Goal: Task Accomplishment & Management: Manage account settings

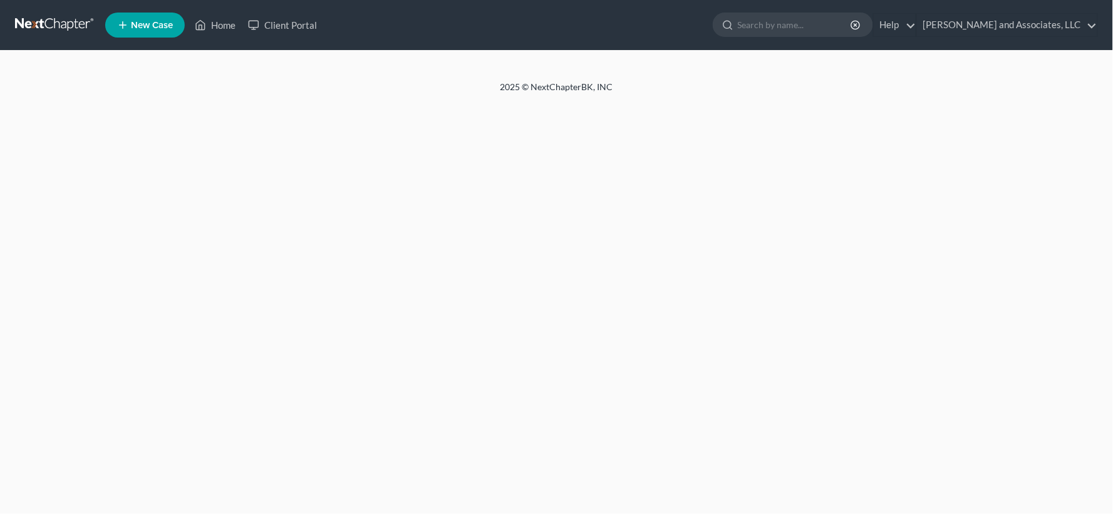
select select "1"
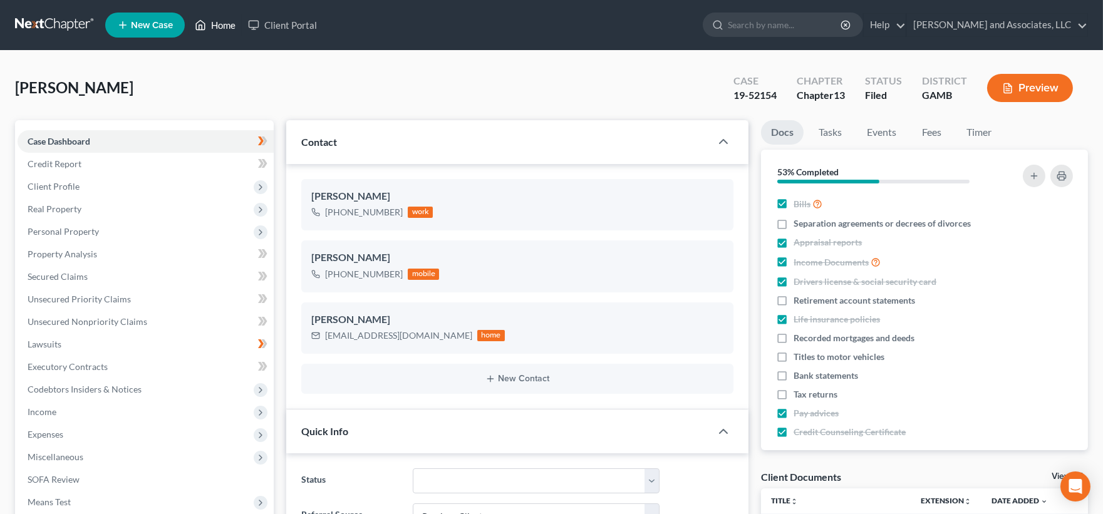
click at [221, 26] on link "Home" at bounding box center [214, 25] width 53 height 23
click at [224, 23] on link "Home" at bounding box center [214, 25] width 53 height 23
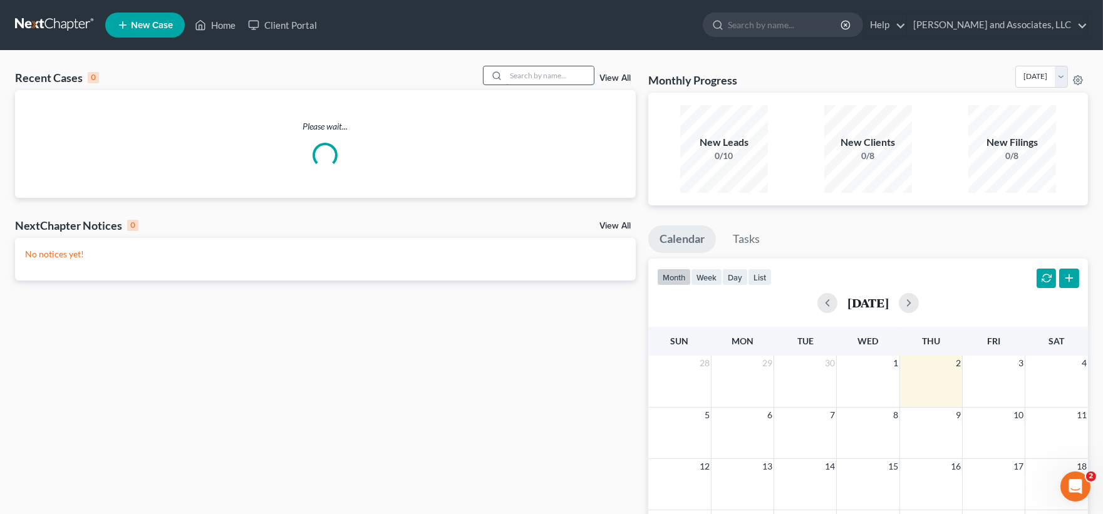
click at [549, 80] on input "search" at bounding box center [550, 75] width 88 height 18
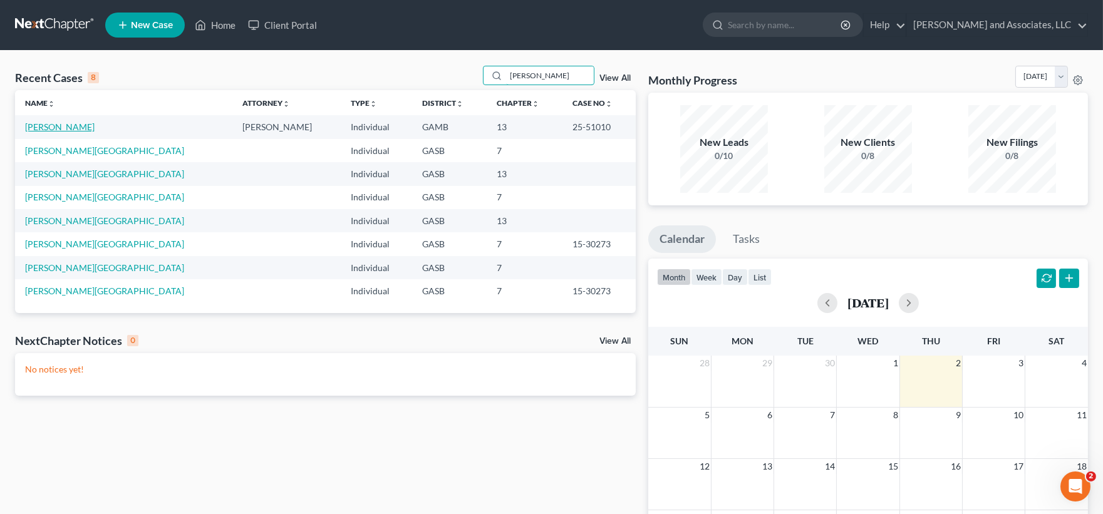
type input "felisha"
click at [66, 122] on link "[PERSON_NAME]" at bounding box center [59, 126] width 69 height 11
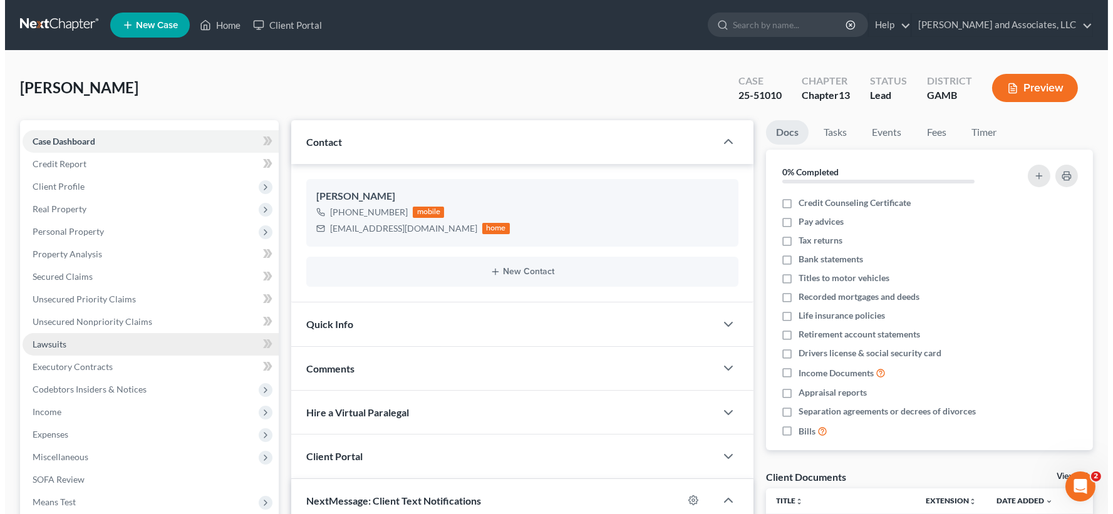
scroll to position [1668, 0]
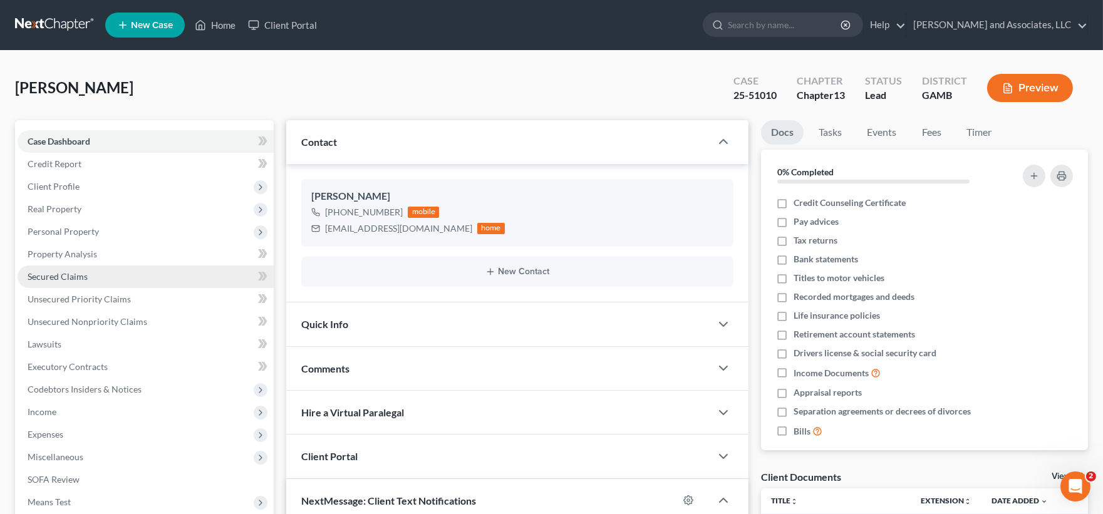
click at [64, 278] on span "Secured Claims" at bounding box center [58, 276] width 60 height 11
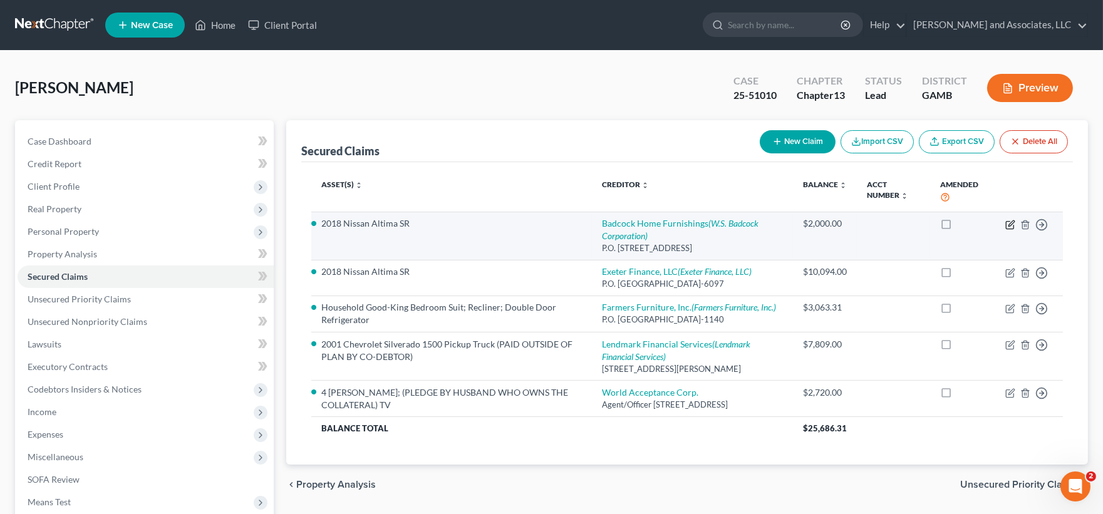
click at [1012, 227] on icon "button" at bounding box center [1010, 225] width 10 height 10
select select "9"
select select "1"
select select "0"
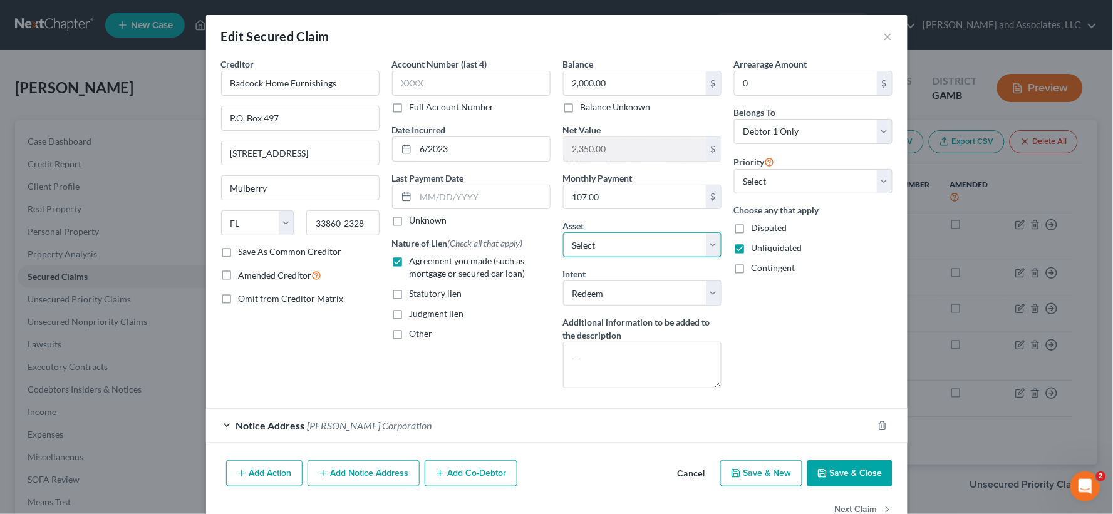
click at [708, 244] on select "Select Other Multiple Assets The Geo. D. Warthen Bank (Checking Account) - $0.0…" at bounding box center [642, 244] width 158 height 25
select select "0"
click at [563, 232] on select "Select Other Multiple Assets The Geo. D. Warthen Bank (Checking Account) - $0.0…" at bounding box center [642, 244] width 158 height 25
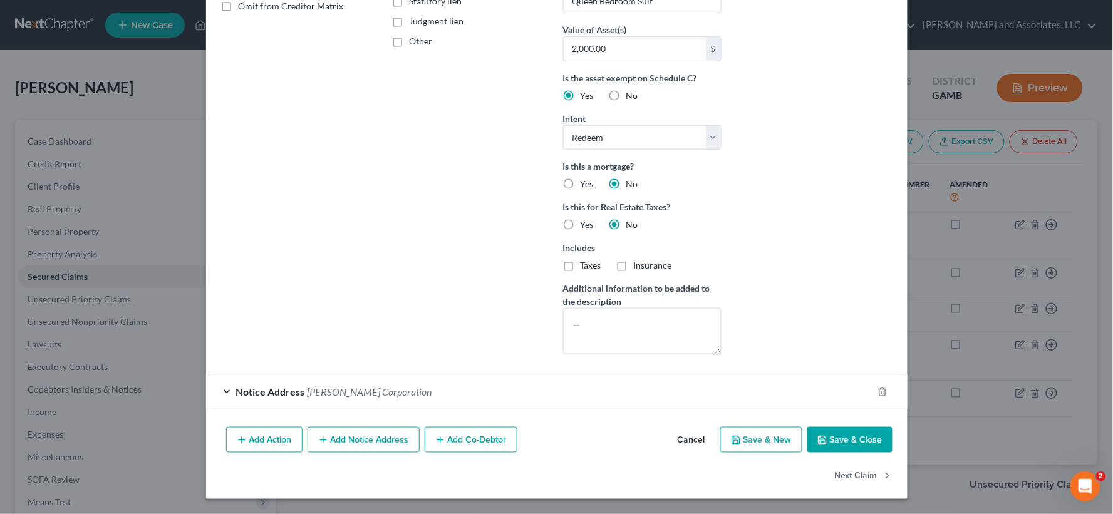
click at [840, 445] on button "Save & Close" at bounding box center [849, 440] width 85 height 26
select select
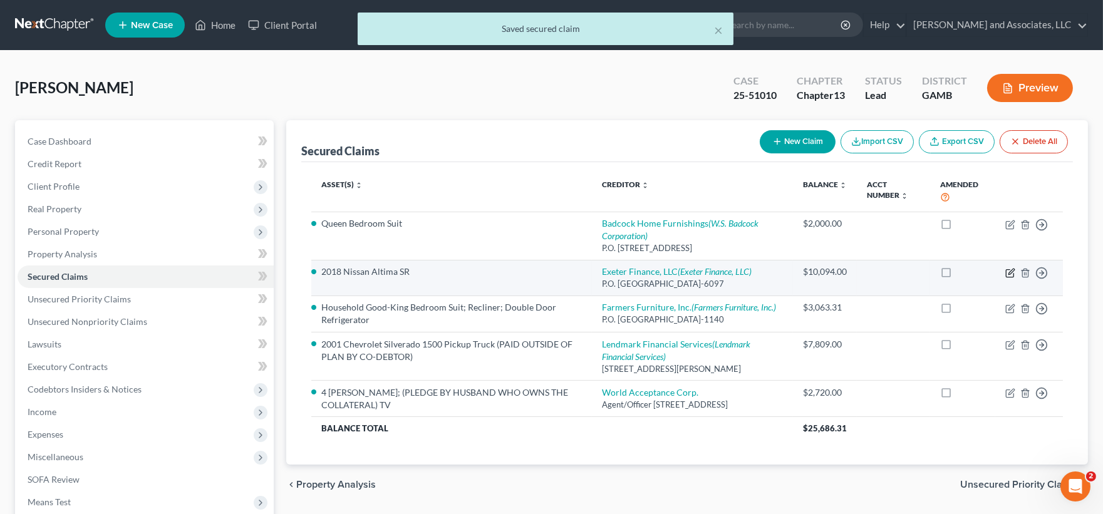
click at [1009, 278] on icon "button" at bounding box center [1010, 273] width 10 height 10
select select "45"
select select "0"
select select "1"
select select "0"
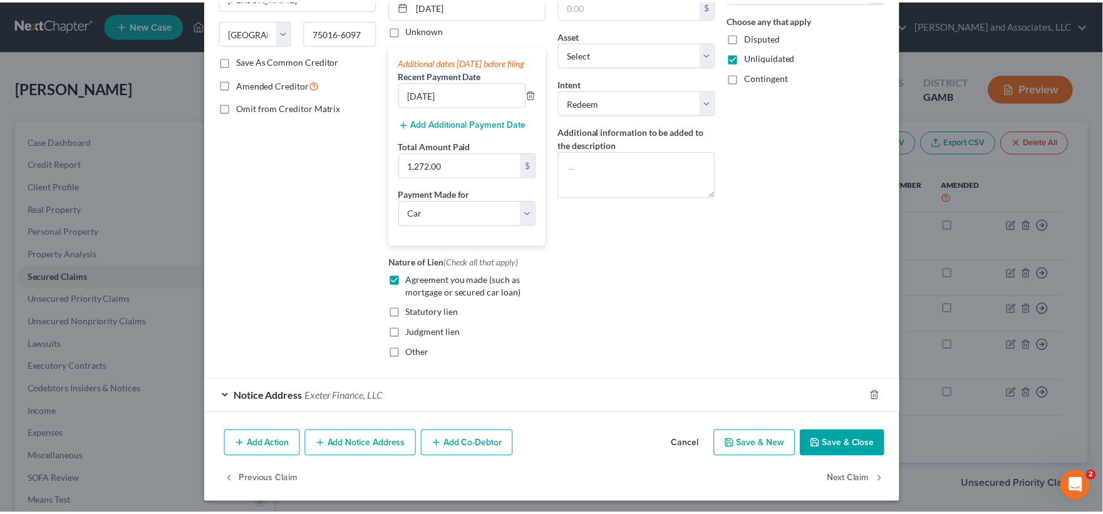
scroll to position [208, 0]
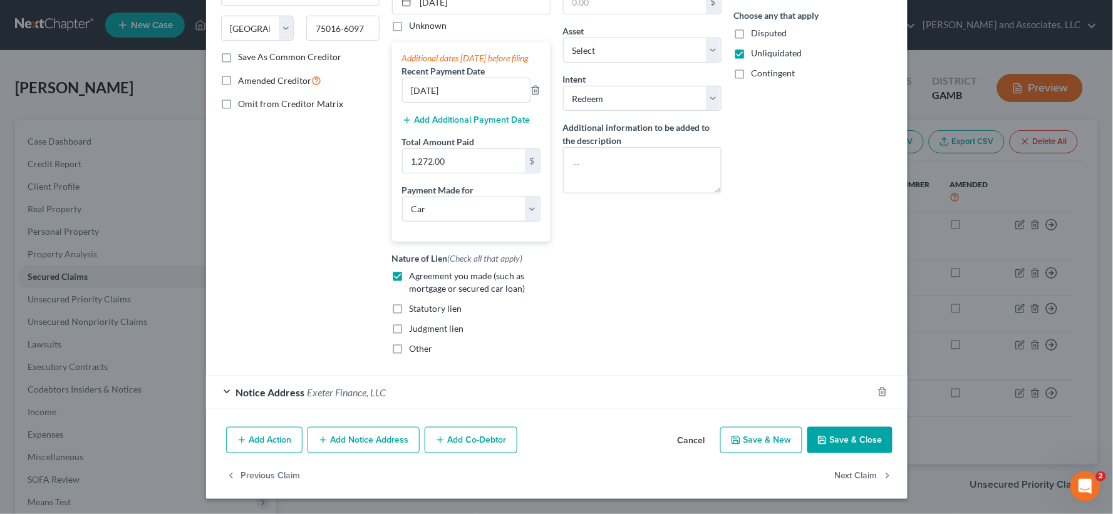
click at [828, 441] on button "Save & Close" at bounding box center [849, 440] width 85 height 26
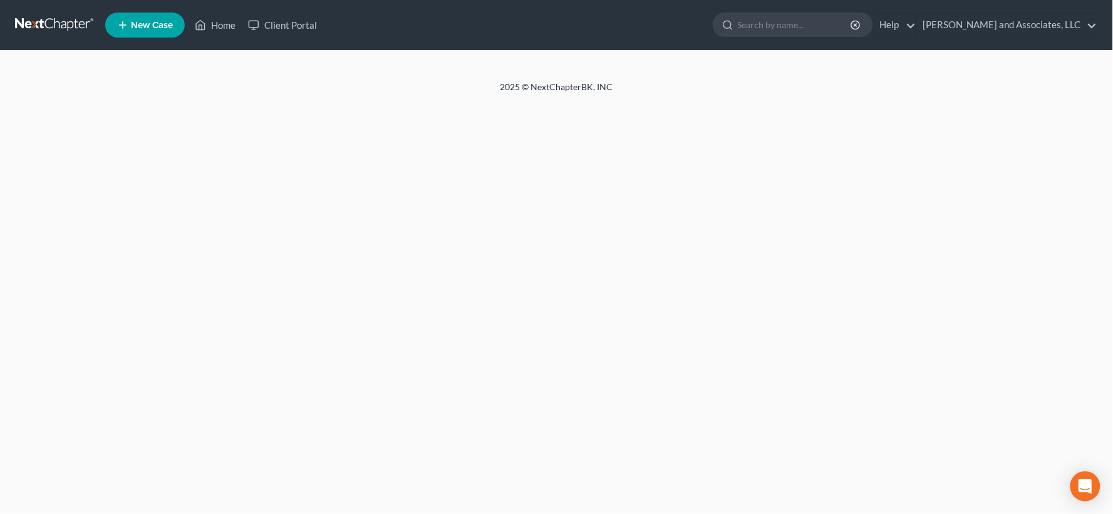
select select "1"
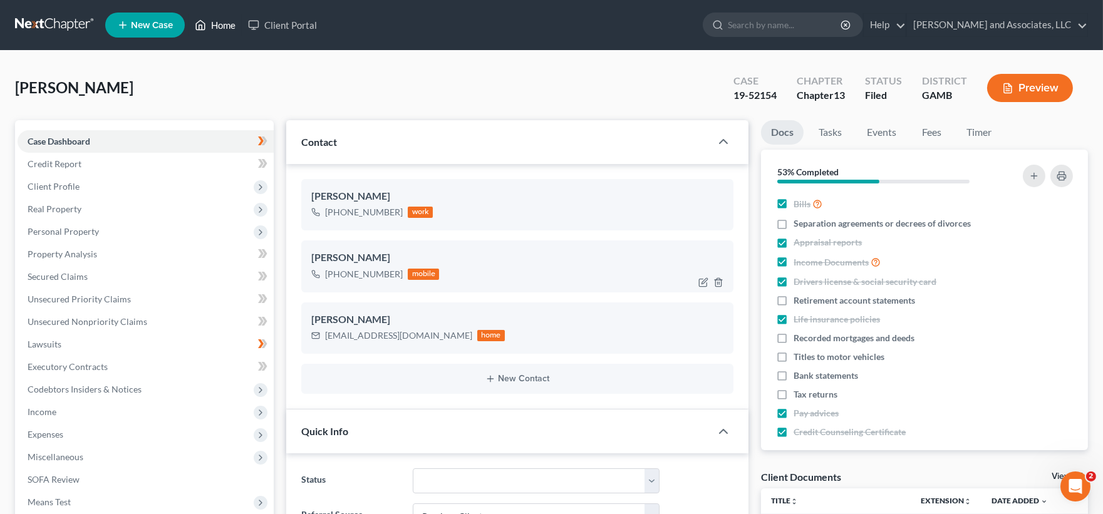
click at [228, 26] on link "Home" at bounding box center [214, 25] width 53 height 23
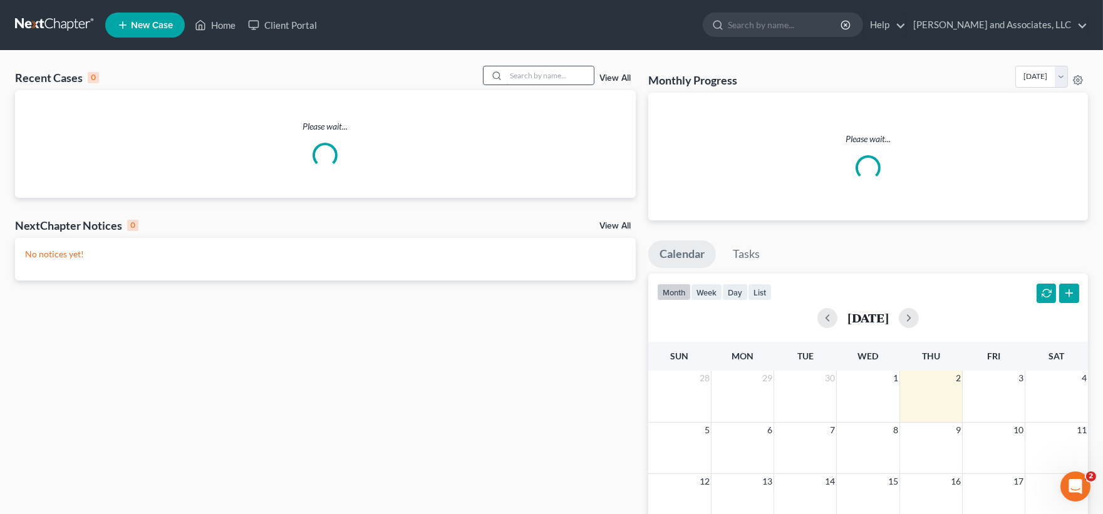
click at [551, 72] on input "search" at bounding box center [550, 75] width 88 height 18
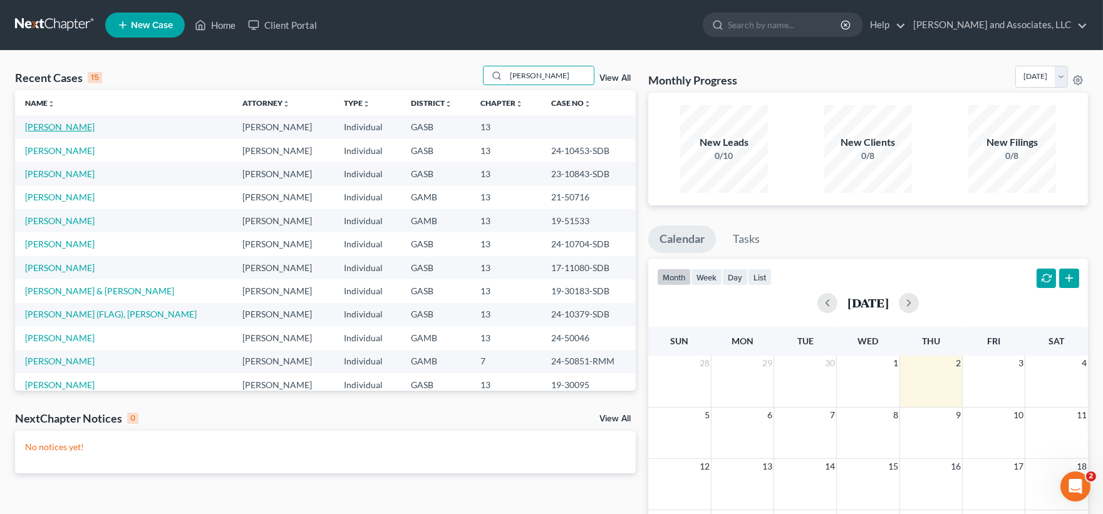
type input "jones"
click at [69, 128] on link "[PERSON_NAME]" at bounding box center [59, 126] width 69 height 11
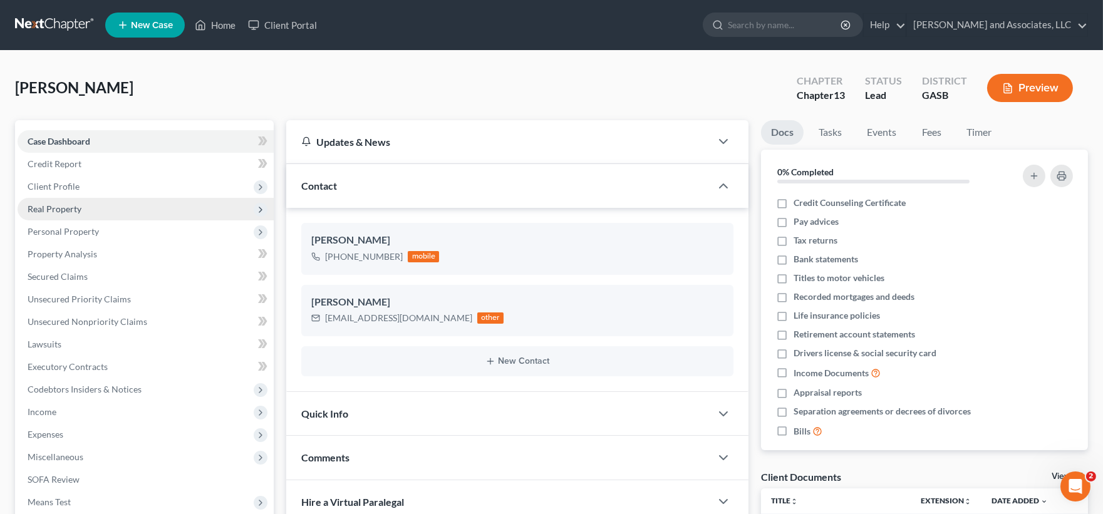
scroll to position [466, 0]
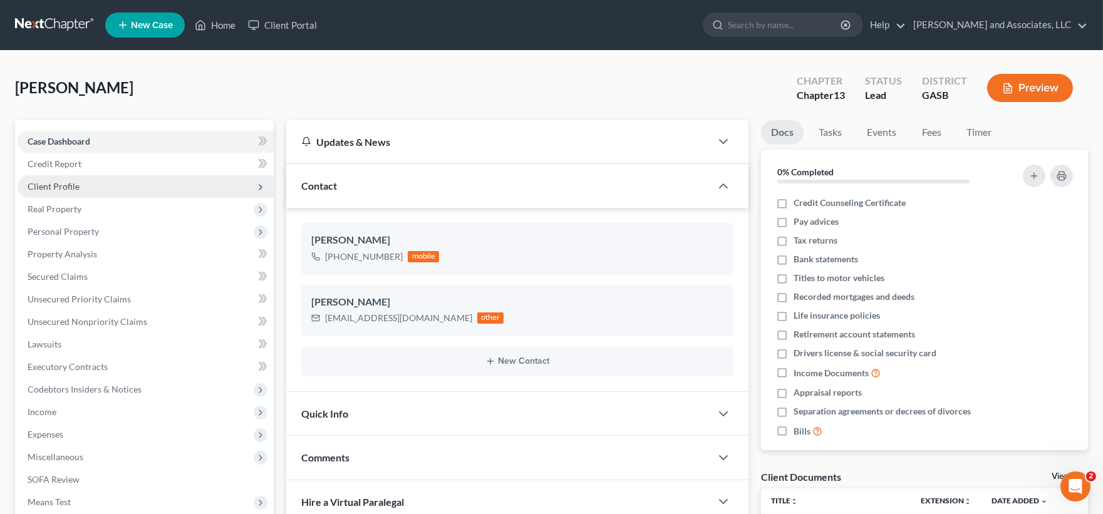
click at [61, 183] on span "Client Profile" at bounding box center [54, 186] width 52 height 11
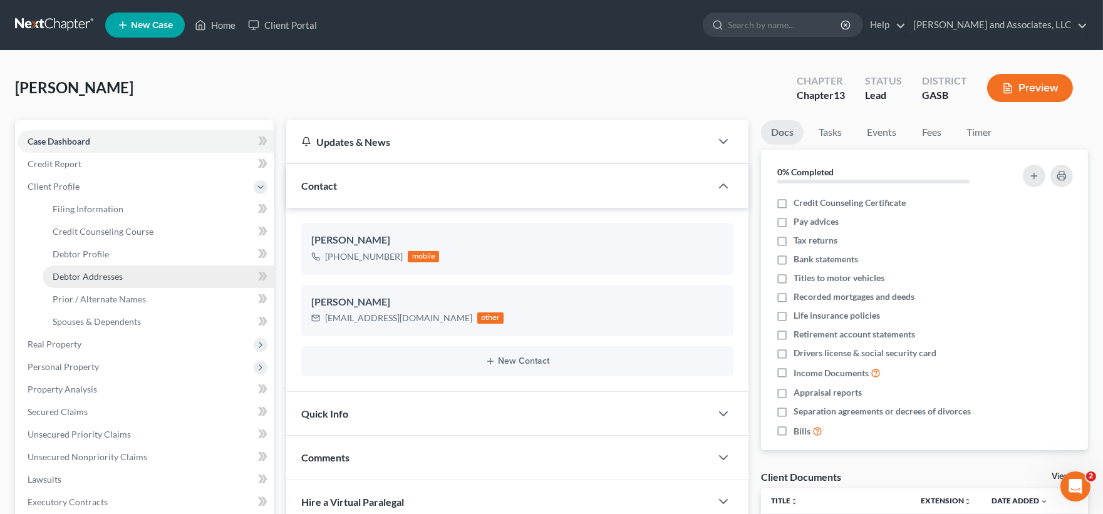
click at [94, 275] on span "Debtor Addresses" at bounding box center [88, 276] width 70 height 11
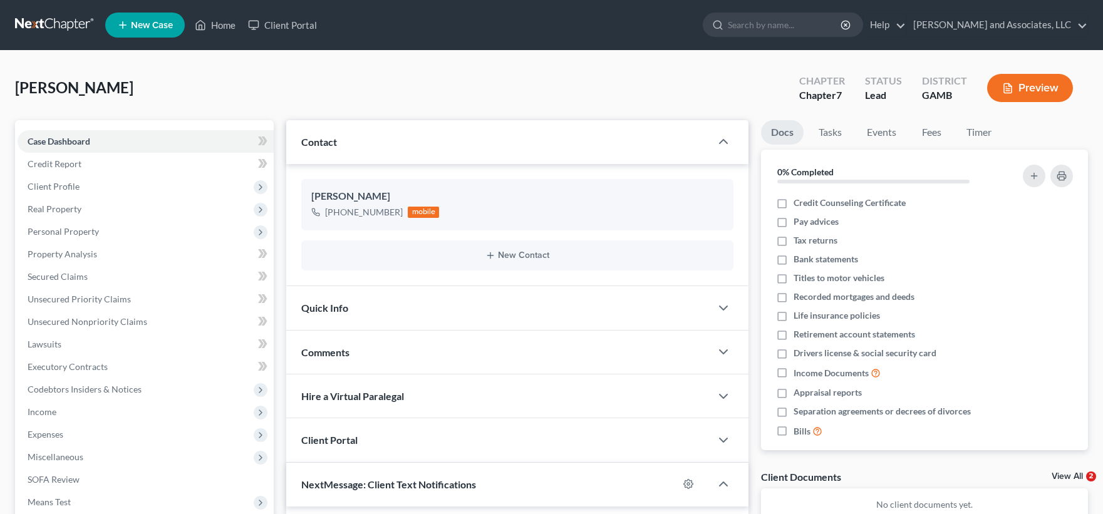
select select "0"
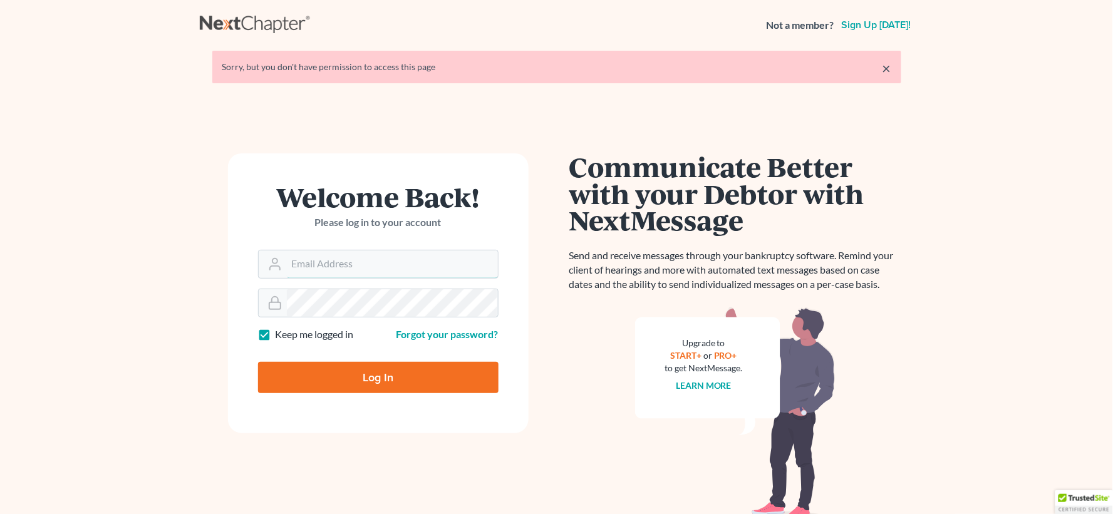
type input "[EMAIL_ADDRESS][DOMAIN_NAME]"
click at [456, 370] on input "Log In" at bounding box center [378, 377] width 240 height 31
type input "Thinking..."
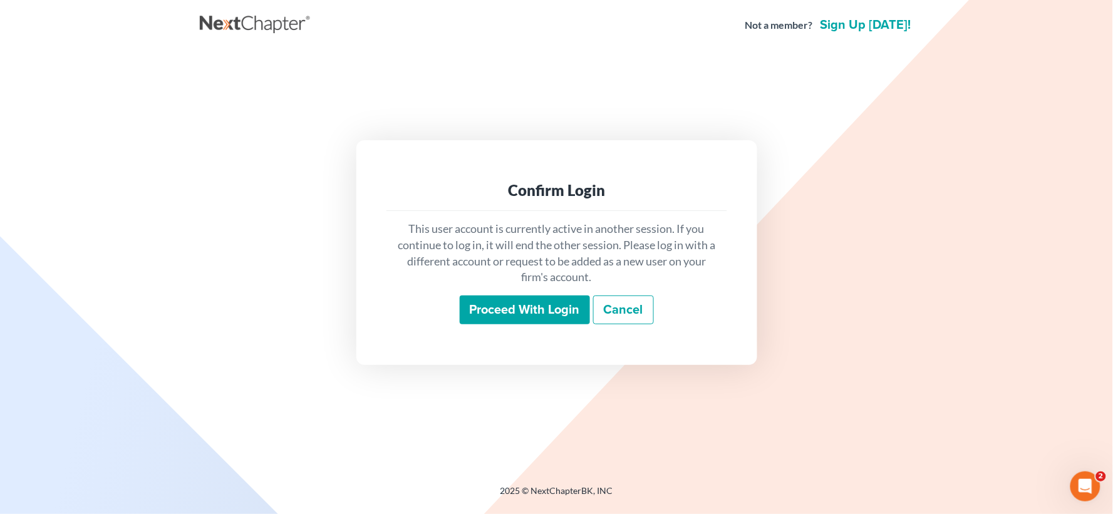
click at [496, 311] on input "Proceed with login" at bounding box center [525, 310] width 130 height 29
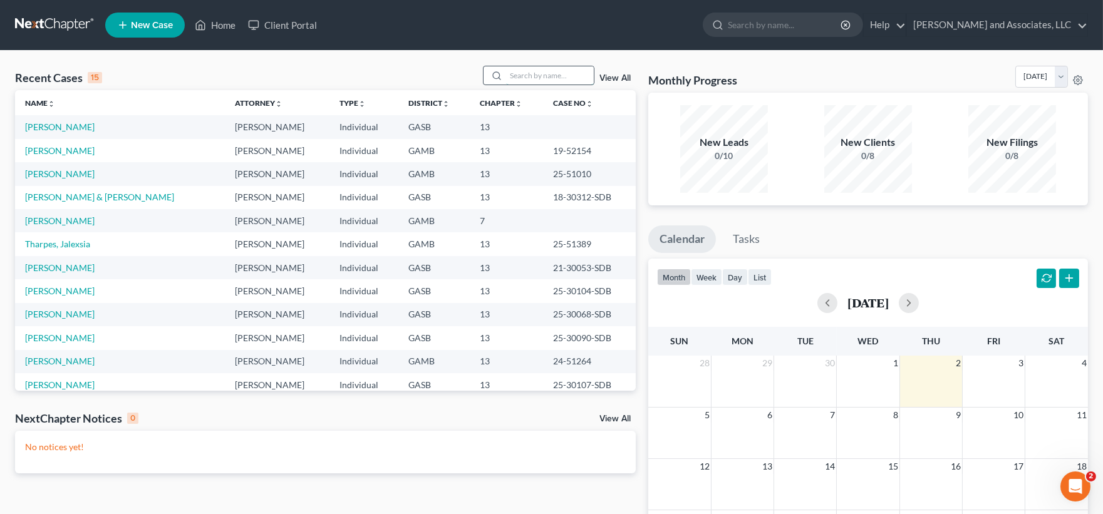
click at [551, 77] on input "search" at bounding box center [550, 75] width 88 height 18
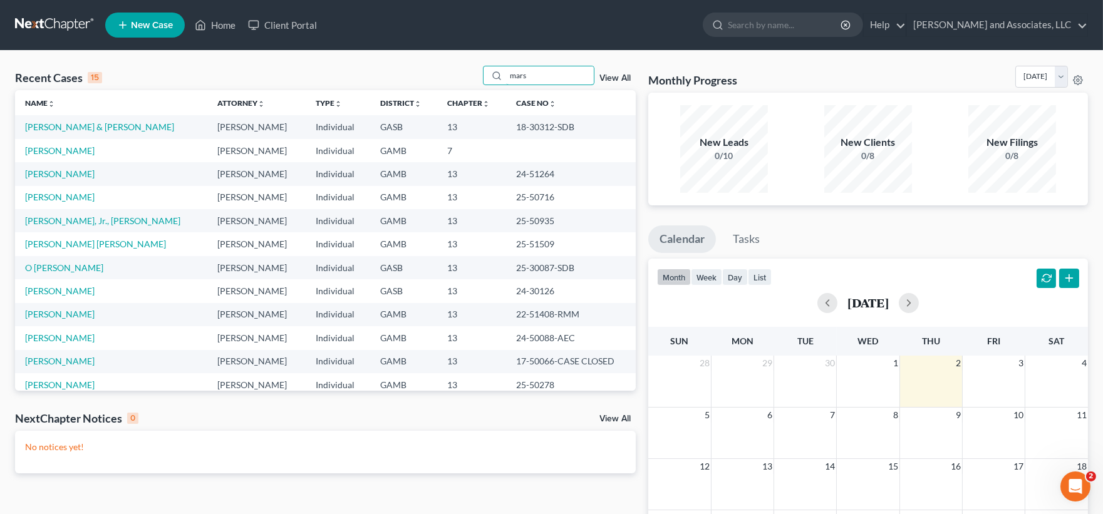
type input "[PERSON_NAME]"
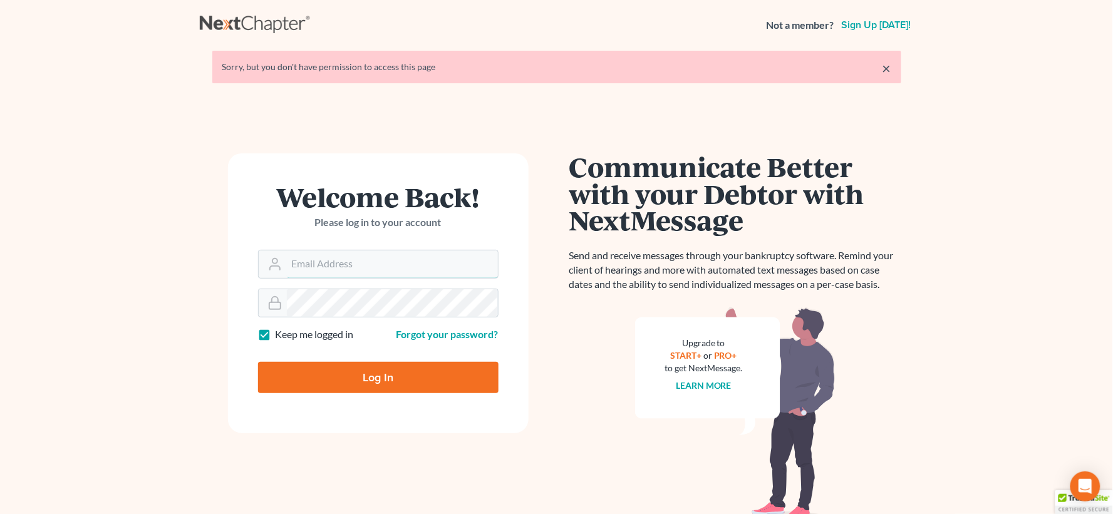
type input "lgibson@arthurlwalker.com"
click at [435, 387] on input "Log In" at bounding box center [378, 377] width 240 height 31
type input "Thinking..."
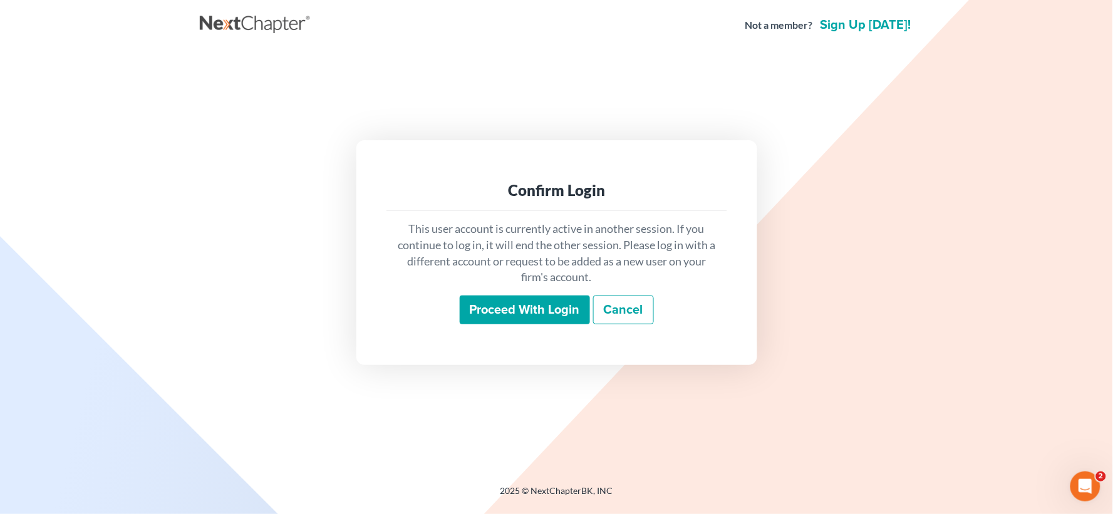
click at [498, 317] on input "Proceed with login" at bounding box center [525, 310] width 130 height 29
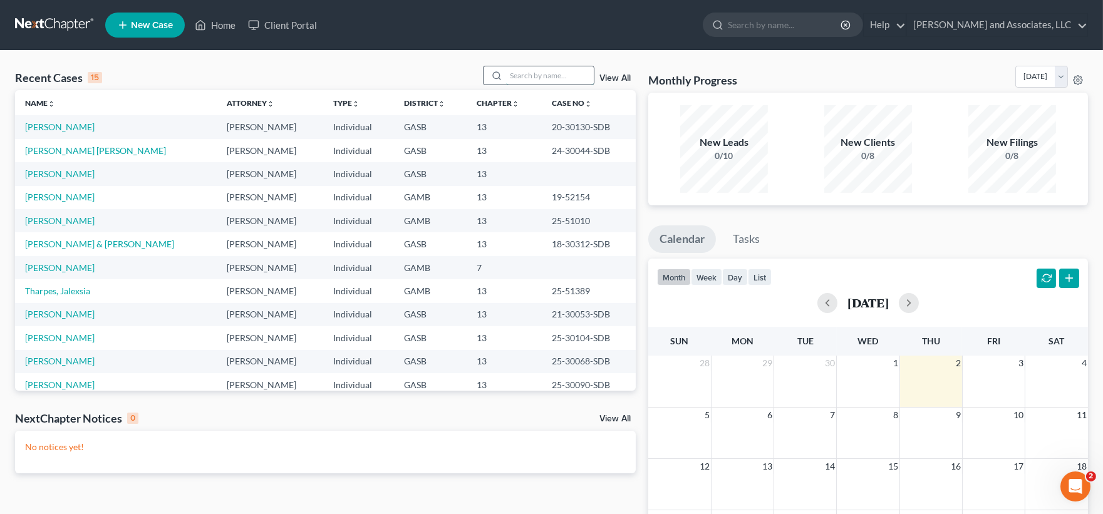
click at [530, 73] on input "search" at bounding box center [550, 75] width 88 height 18
type input "j"
type input "q"
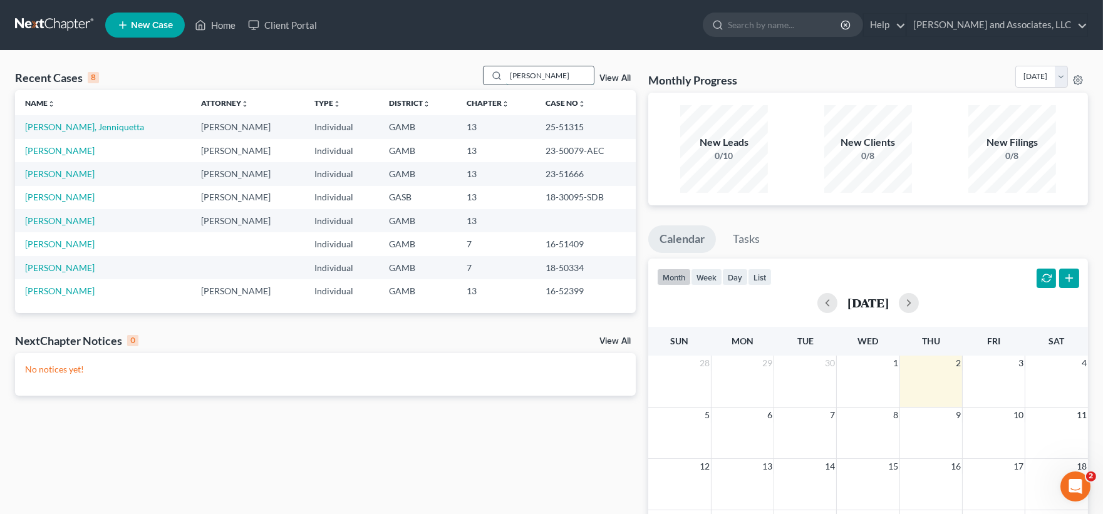
type input "warthen"
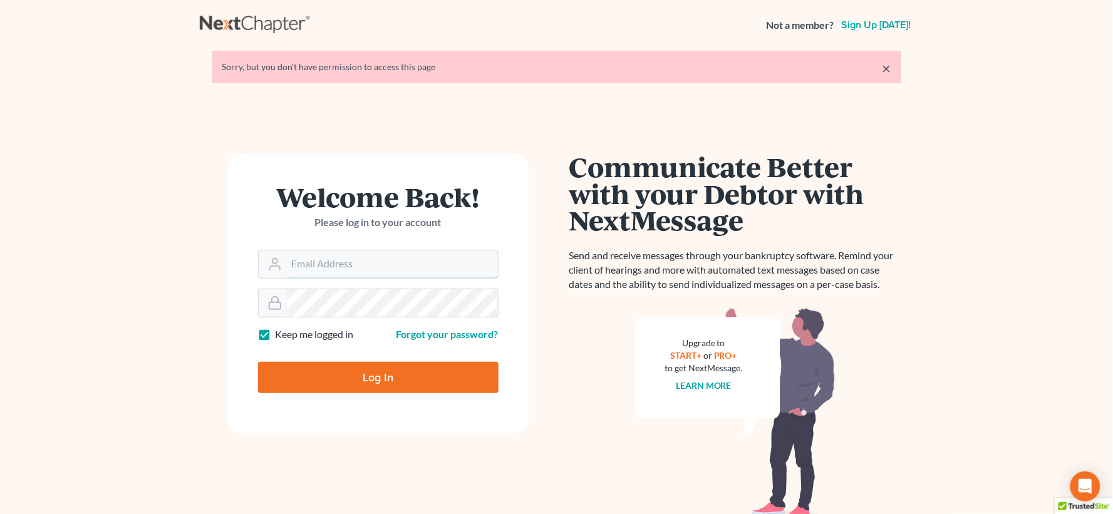
type input "[EMAIL_ADDRESS][DOMAIN_NAME]"
click at [399, 379] on input "Log In" at bounding box center [378, 377] width 240 height 31
type input "Thinking..."
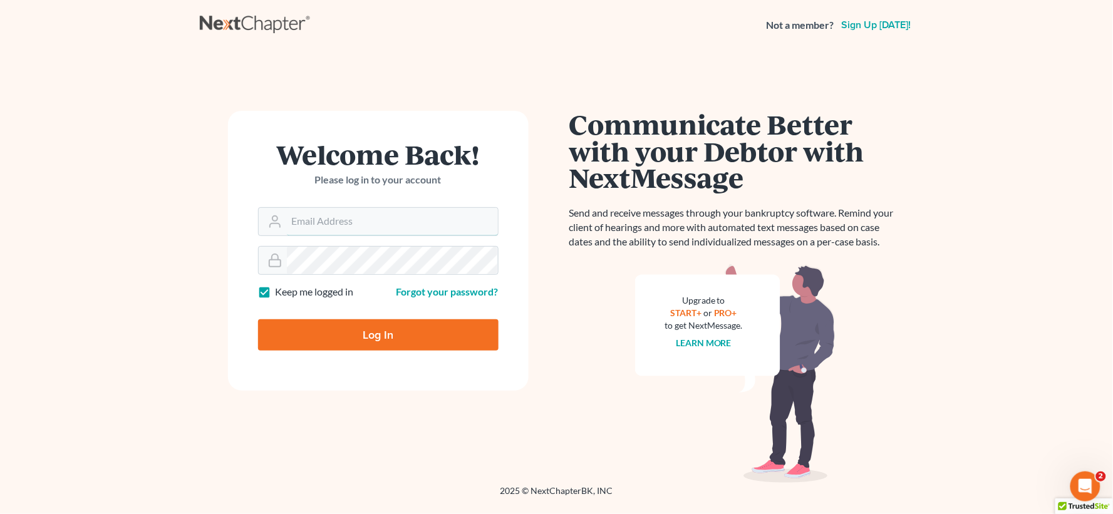
type input "lgibson@arthurlwalker.com"
click at [370, 333] on input "Log In" at bounding box center [378, 334] width 240 height 31
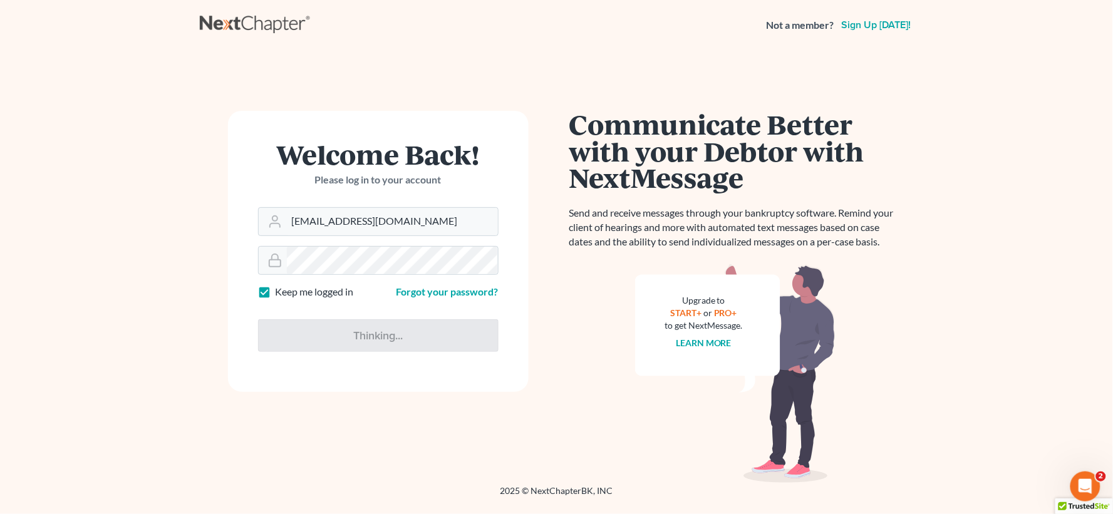
type input "Thinking..."
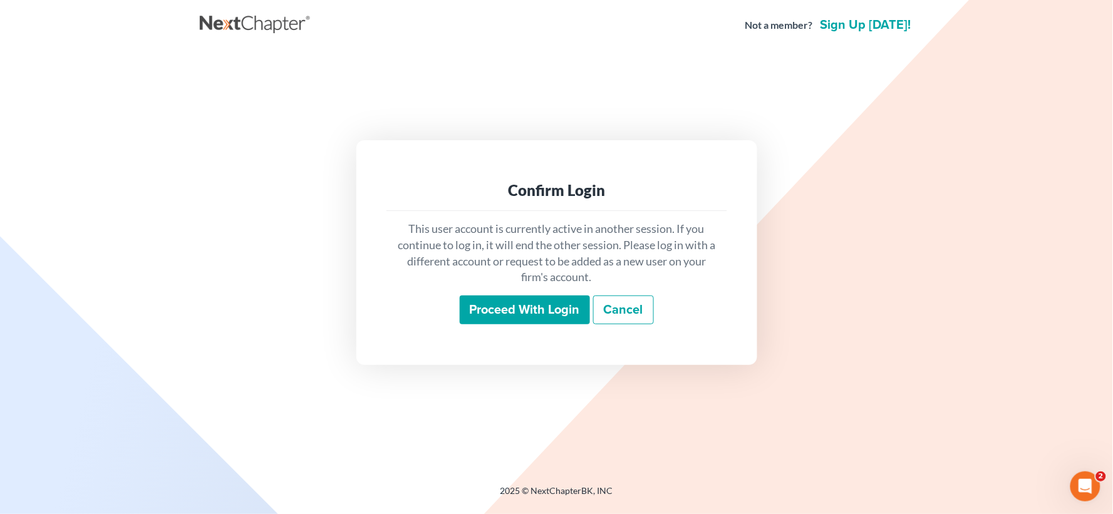
click at [500, 303] on input "Proceed with login" at bounding box center [525, 310] width 130 height 29
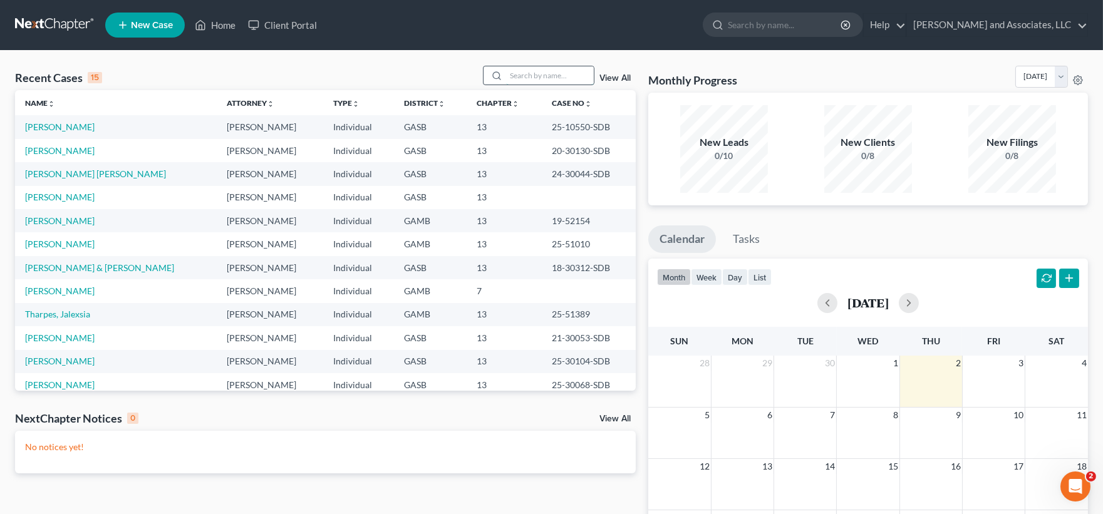
click at [560, 71] on input "search" at bounding box center [550, 75] width 88 height 18
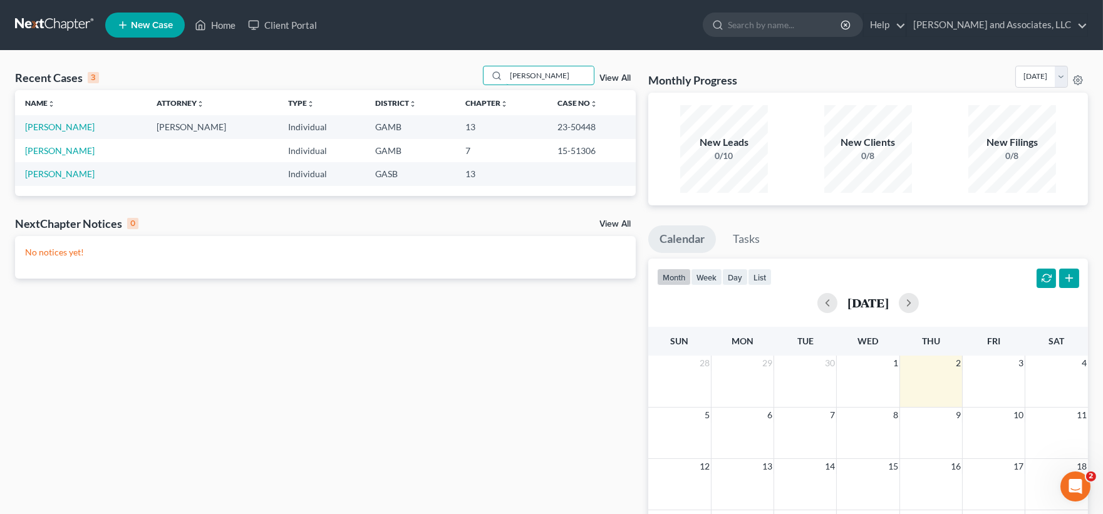
drag, startPoint x: 558, startPoint y: 74, endPoint x: 458, endPoint y: 74, distance: 100.2
click at [458, 74] on div "Recent Cases 3 [PERSON_NAME] View All" at bounding box center [325, 78] width 620 height 24
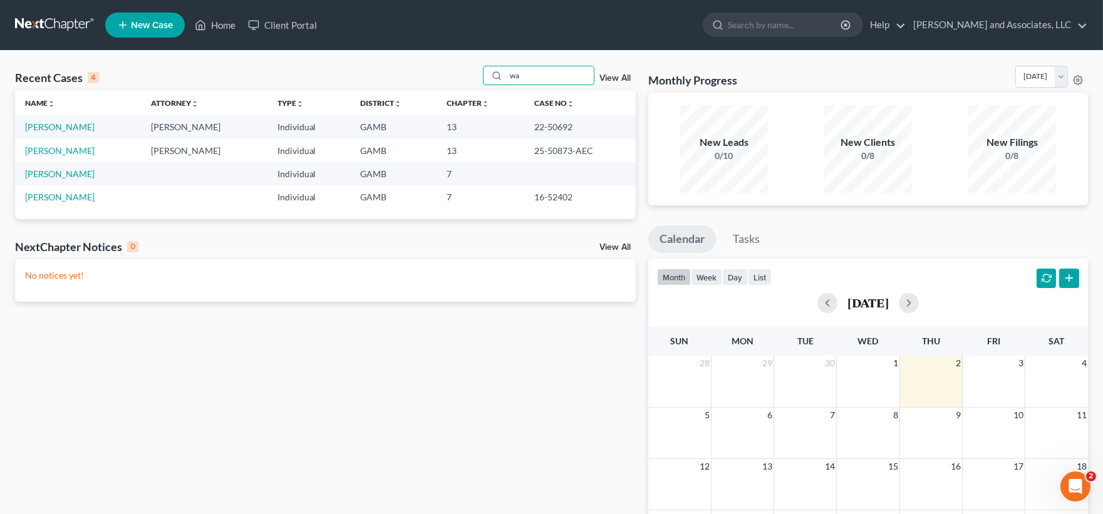
type input "w"
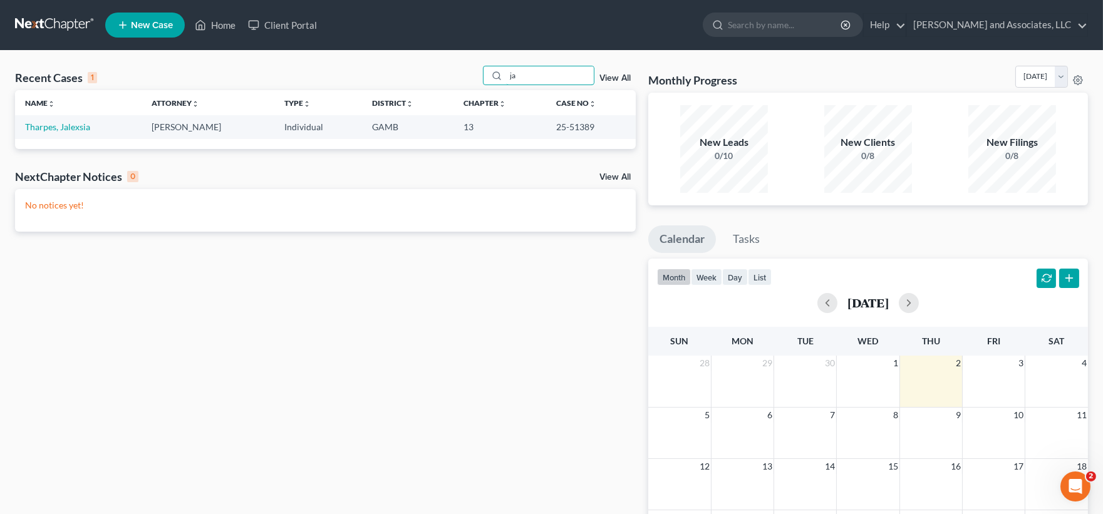
type input "j"
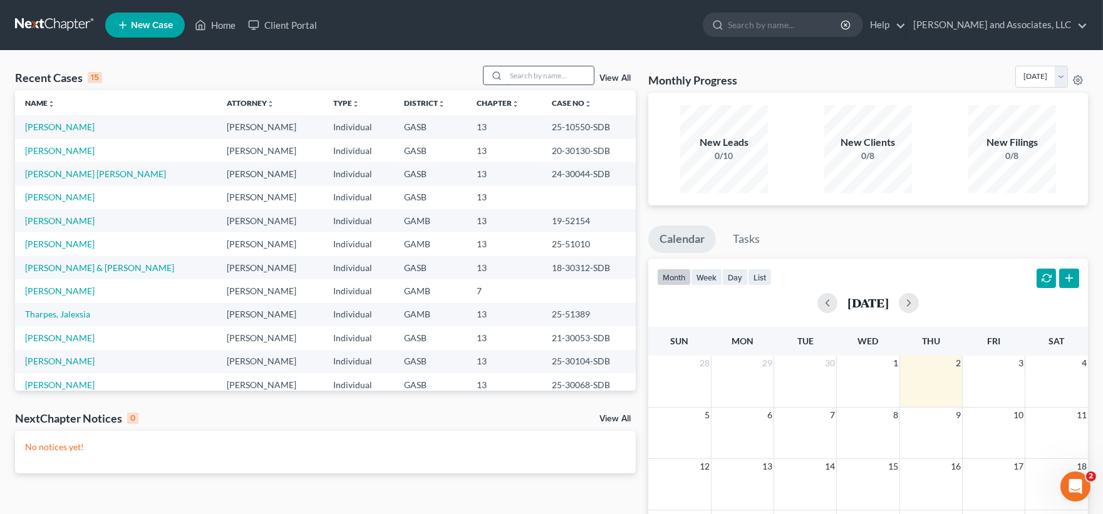
click at [518, 73] on input "search" at bounding box center [550, 75] width 88 height 18
click at [523, 74] on input "search" at bounding box center [550, 75] width 88 height 18
click at [533, 80] on input "search" at bounding box center [550, 75] width 88 height 18
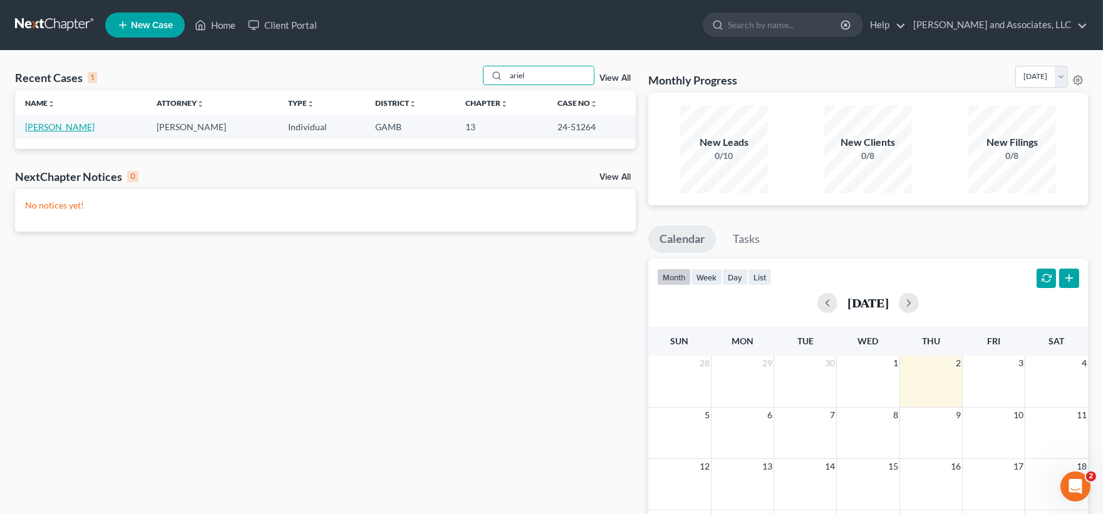
type input "ariel"
click at [48, 127] on link "[PERSON_NAME]" at bounding box center [59, 126] width 69 height 11
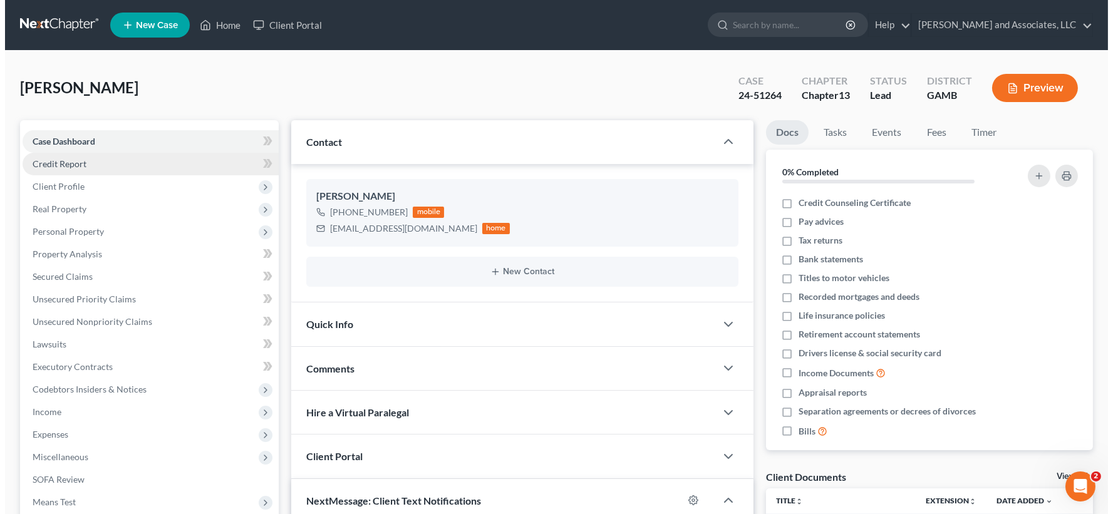
scroll to position [3560, 0]
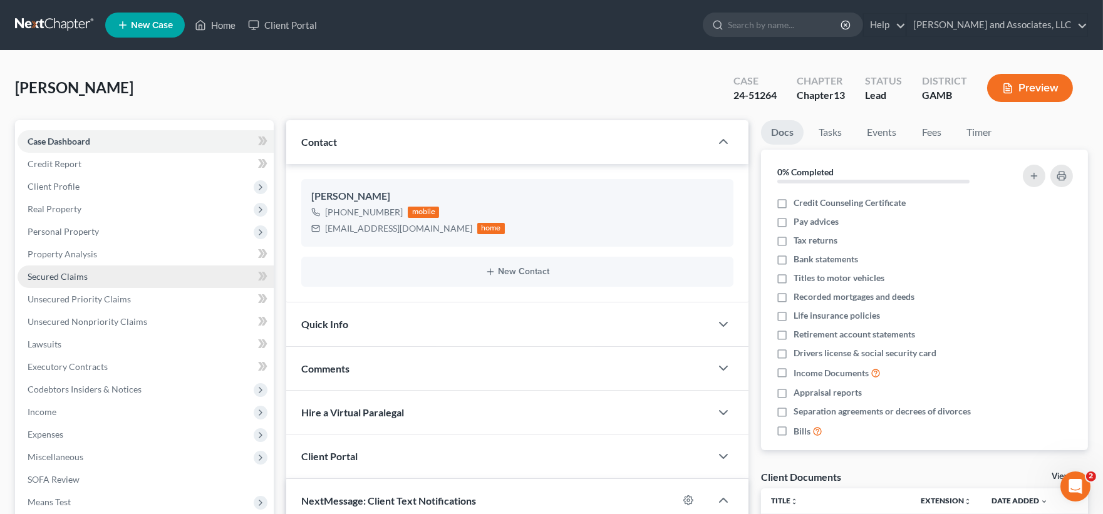
click at [57, 277] on span "Secured Claims" at bounding box center [58, 276] width 60 height 11
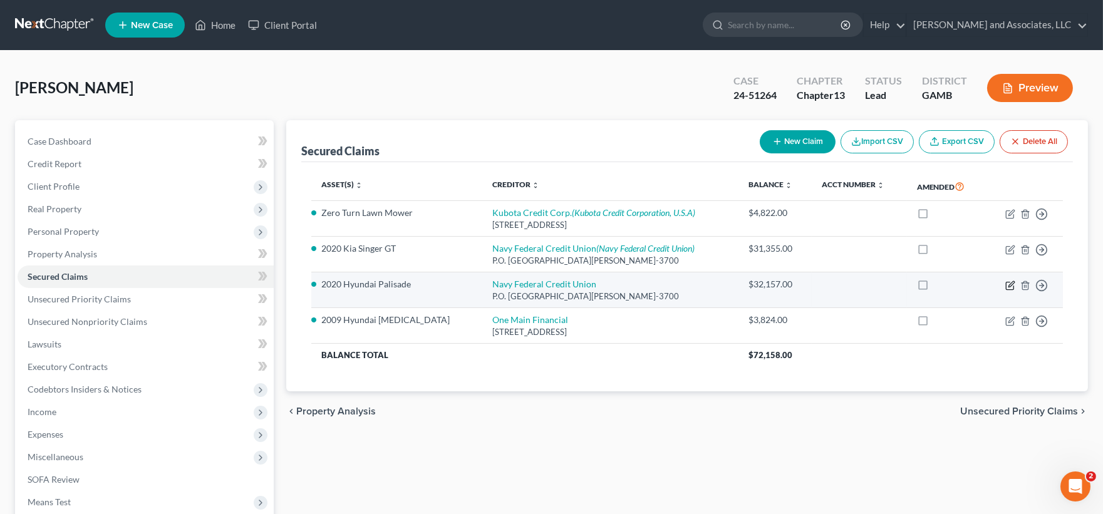
click at [1010, 286] on icon "button" at bounding box center [1010, 285] width 10 height 10
select select "48"
select select "1"
select select "0"
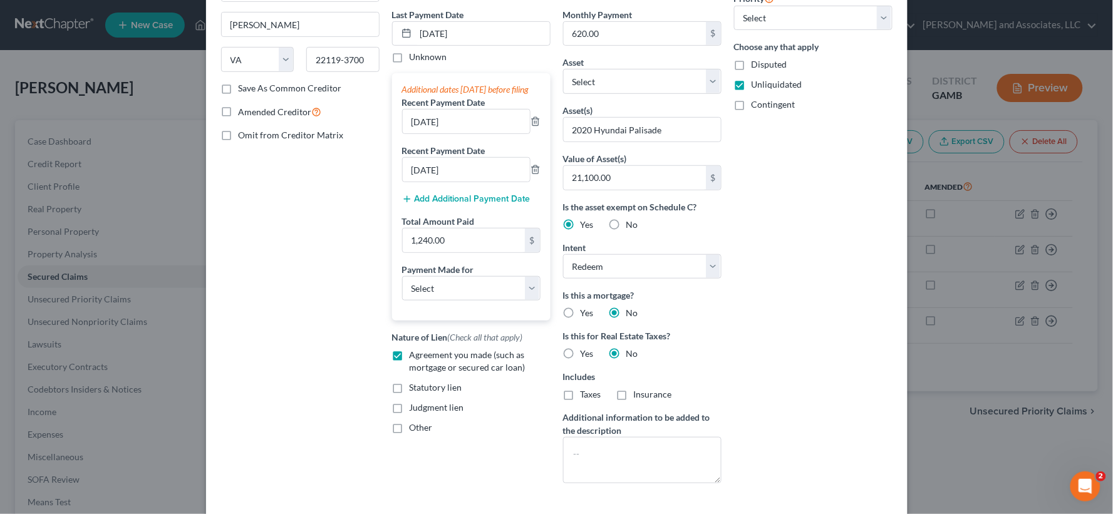
scroll to position [259, 0]
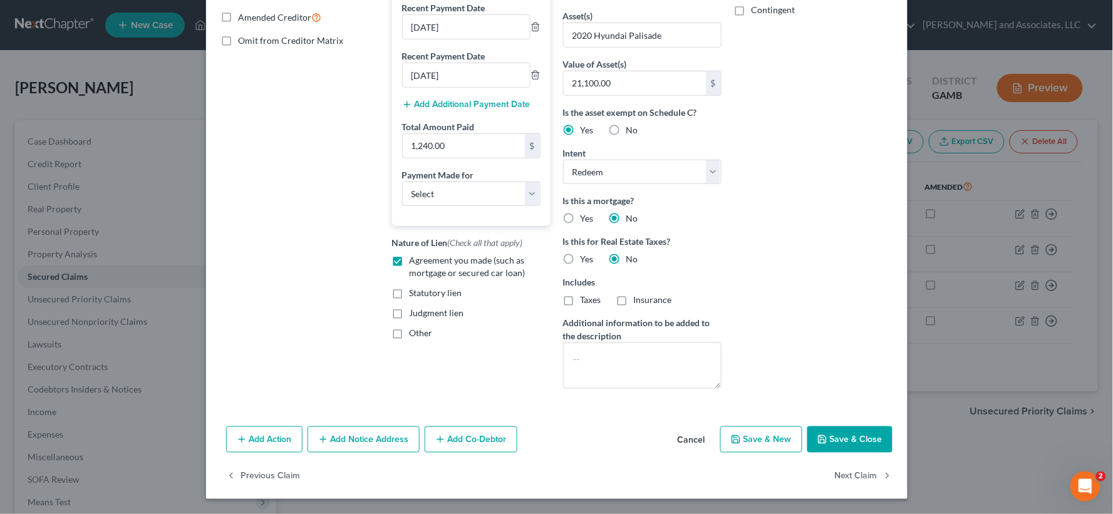
click at [865, 435] on button "Save & Close" at bounding box center [849, 439] width 85 height 26
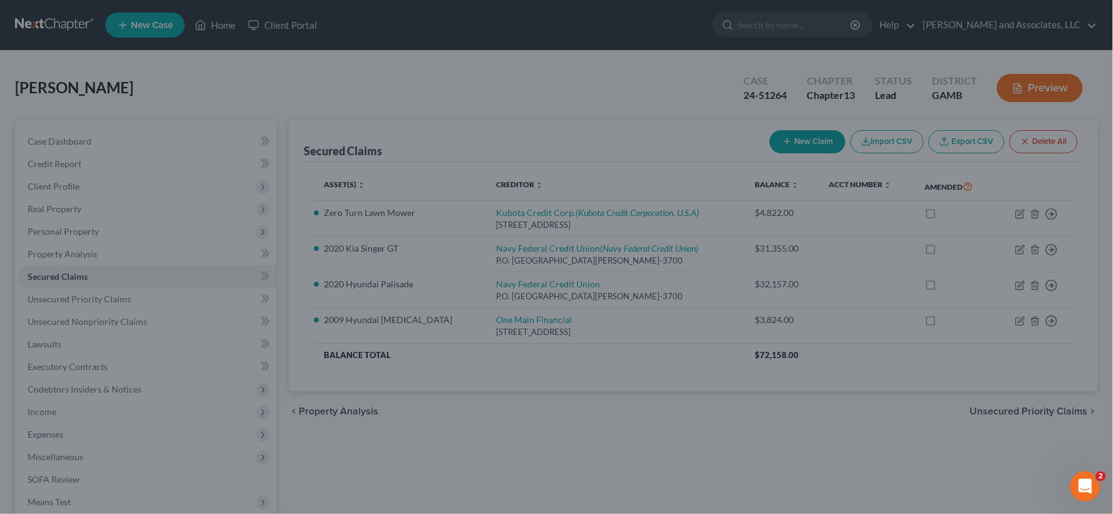
scroll to position [221, 0]
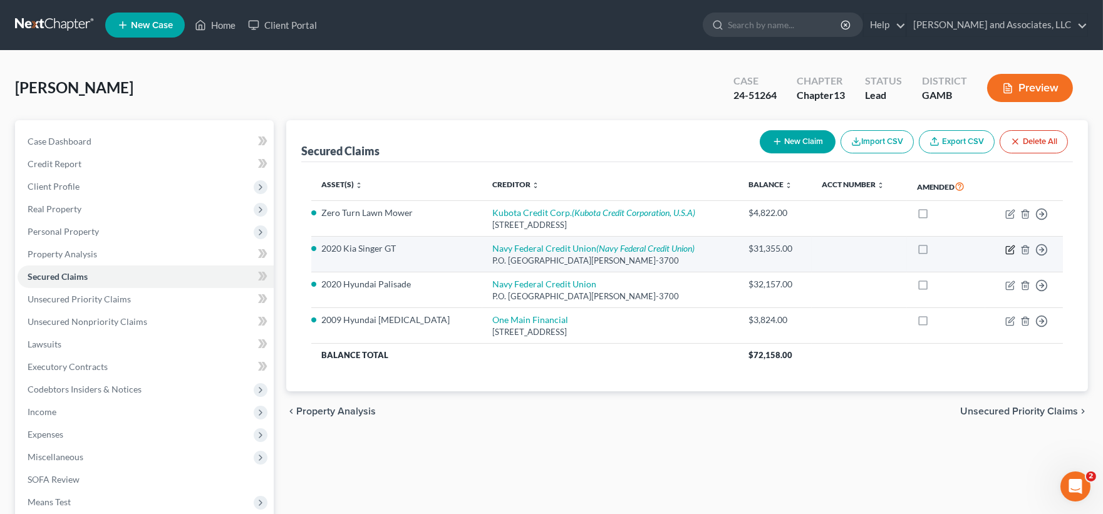
click at [1005, 245] on icon "button" at bounding box center [1010, 250] width 10 height 10
select select "48"
select select "0"
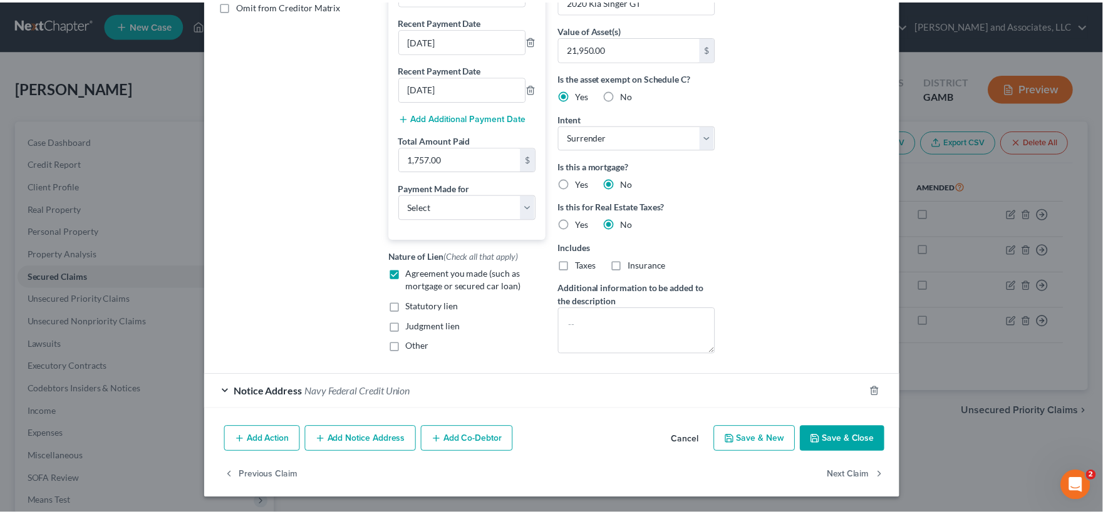
scroll to position [304, 0]
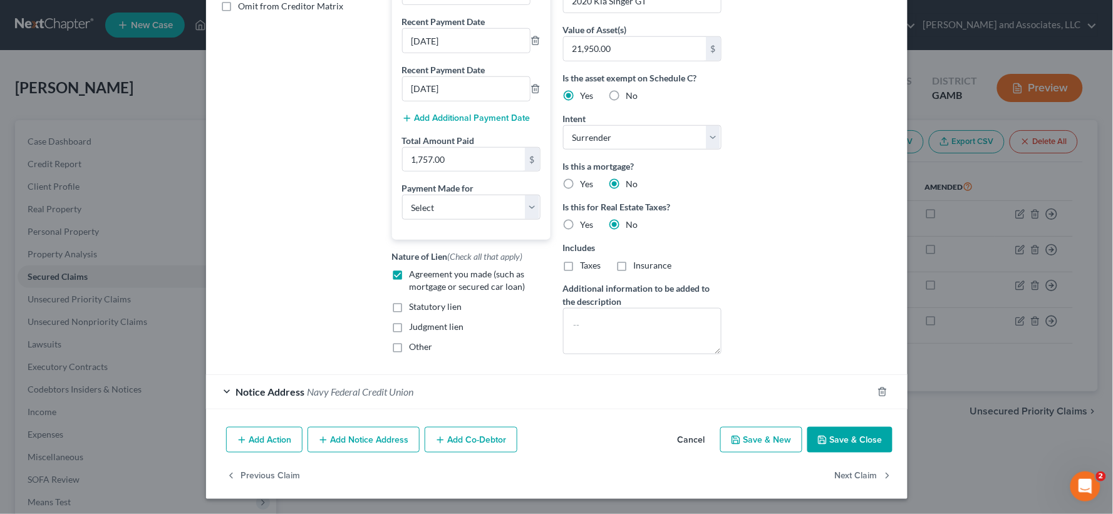
click at [855, 441] on button "Save & Close" at bounding box center [849, 440] width 85 height 26
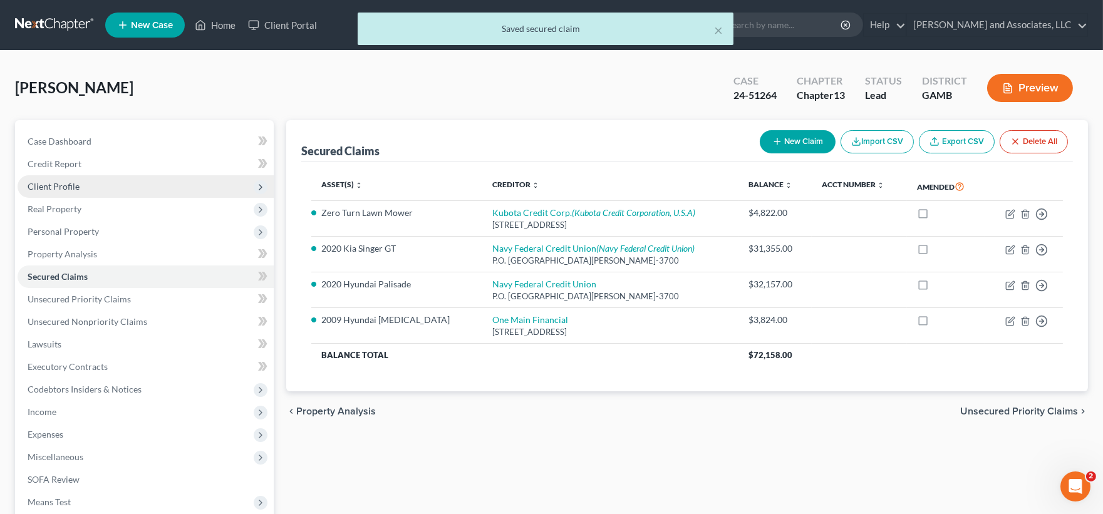
click at [57, 186] on span "Client Profile" at bounding box center [54, 186] width 52 height 11
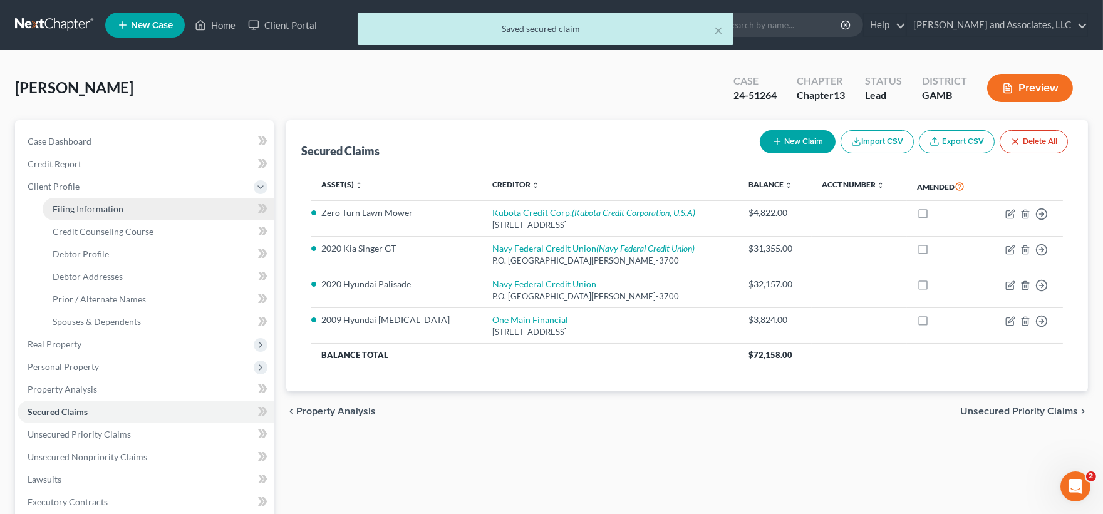
click at [86, 213] on span "Filing Information" at bounding box center [88, 208] width 71 height 11
select select "1"
select select "0"
select select "3"
select select "10"
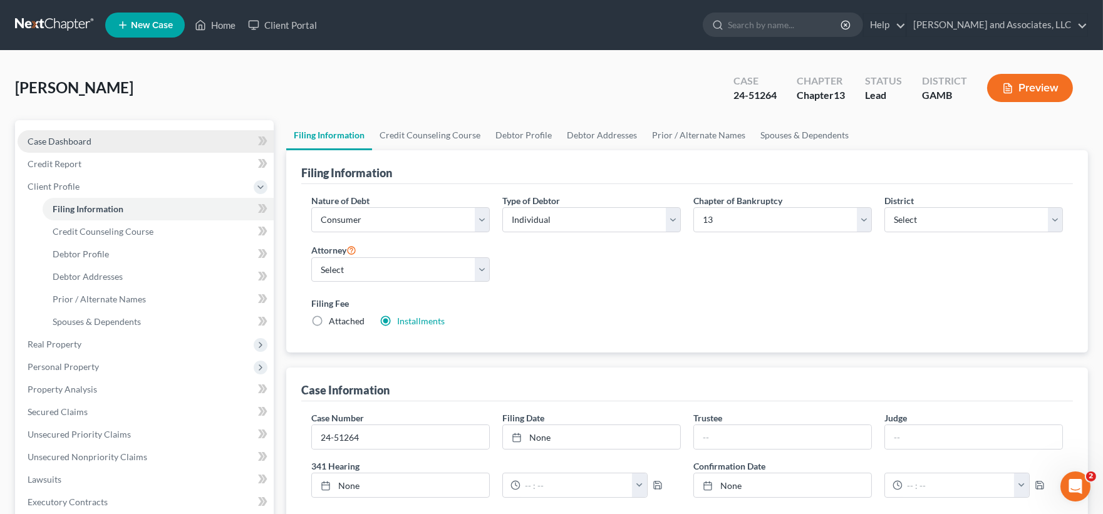
click at [48, 145] on span "Case Dashboard" at bounding box center [60, 141] width 64 height 11
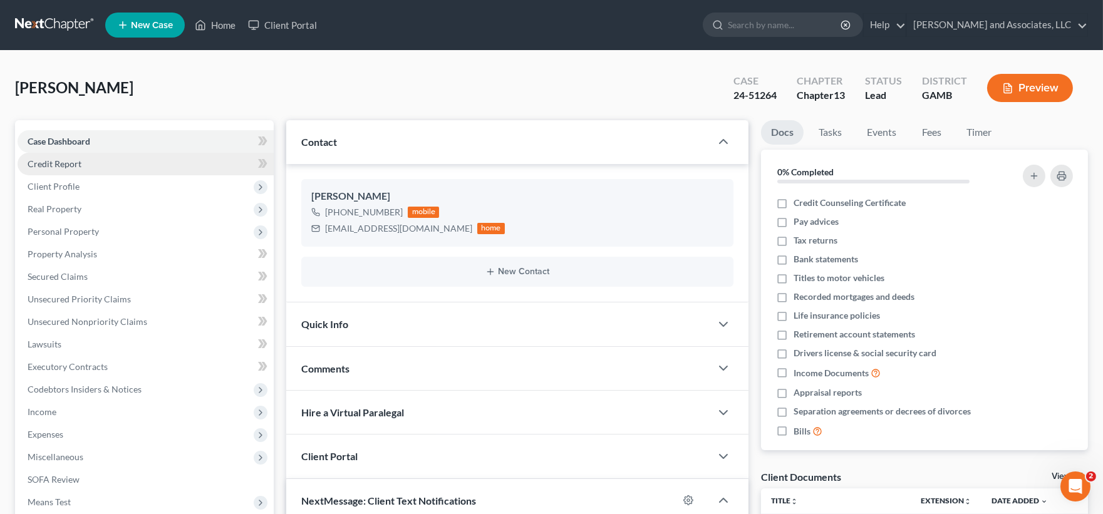
scroll to position [3560, 0]
click at [230, 27] on link "Home" at bounding box center [214, 25] width 53 height 23
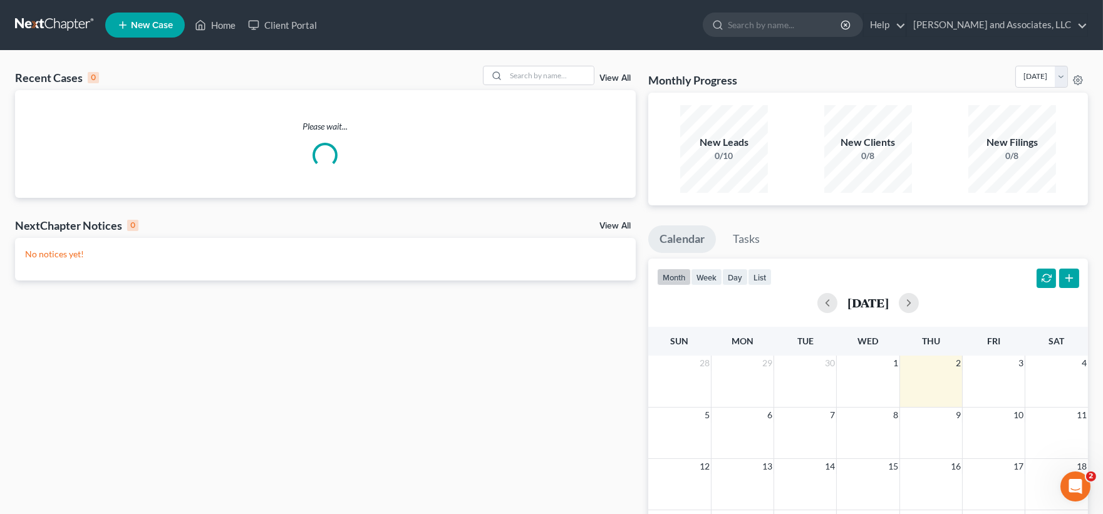
click at [530, 86] on div "Recent Cases 0 View All" at bounding box center [325, 78] width 620 height 24
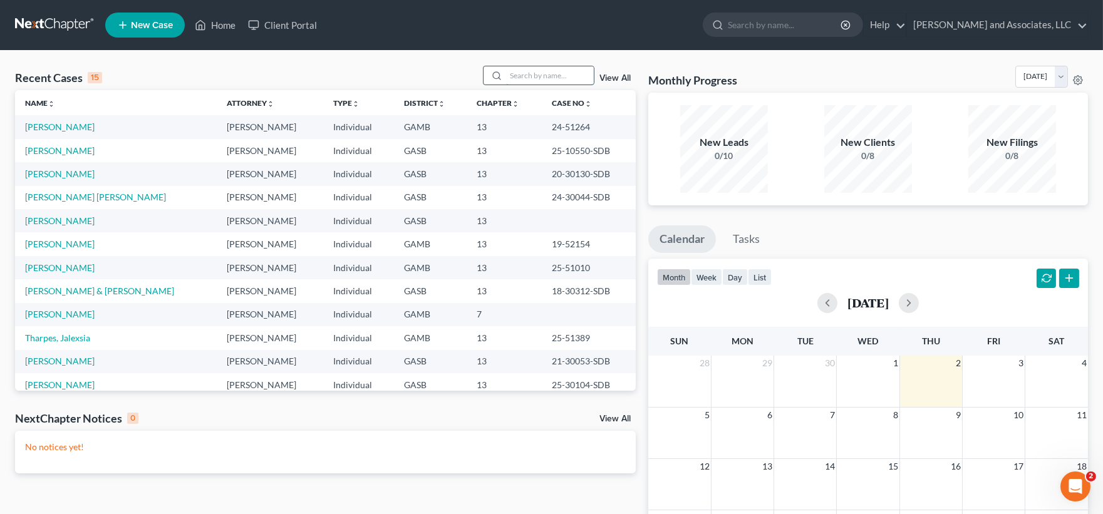
click at [530, 82] on input "search" at bounding box center [550, 75] width 88 height 18
click at [545, 78] on input "search" at bounding box center [550, 75] width 88 height 18
click at [543, 77] on input "search" at bounding box center [550, 75] width 88 height 18
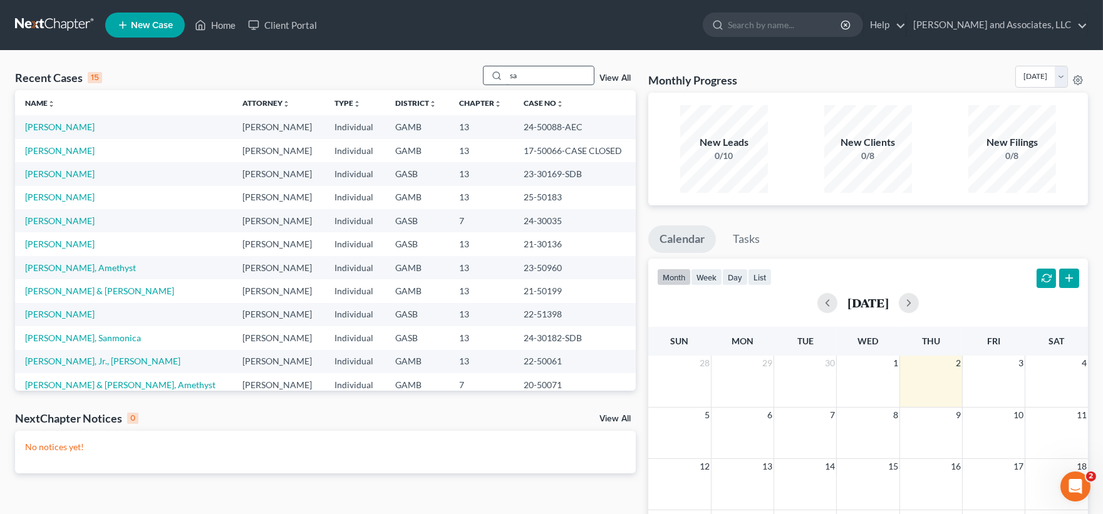
type input "s"
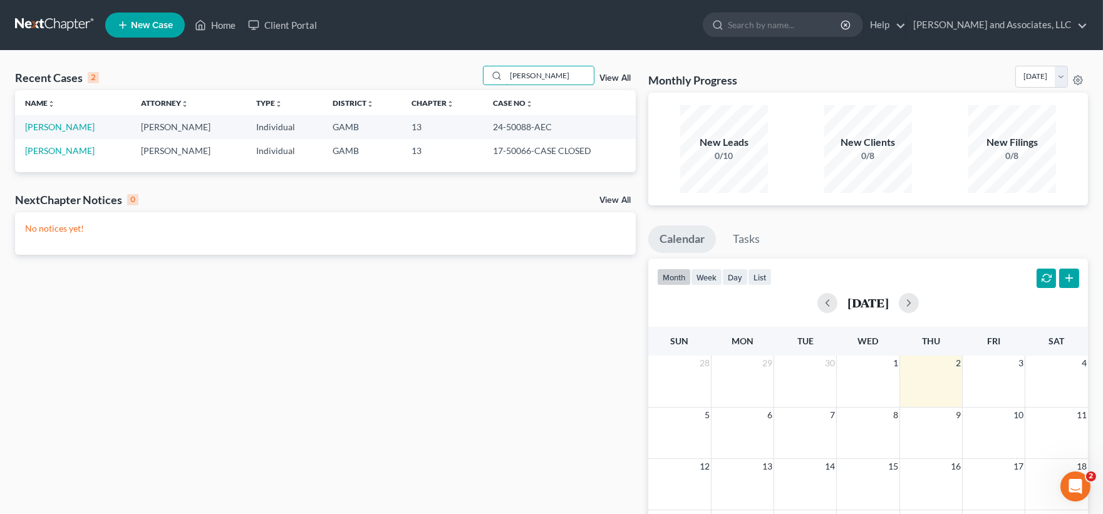
drag, startPoint x: 511, startPoint y: 75, endPoint x: 602, endPoint y: 85, distance: 91.3
click at [620, 85] on div "Recent Cases 2 [PERSON_NAME] View All" at bounding box center [325, 78] width 620 height 24
type input "s"
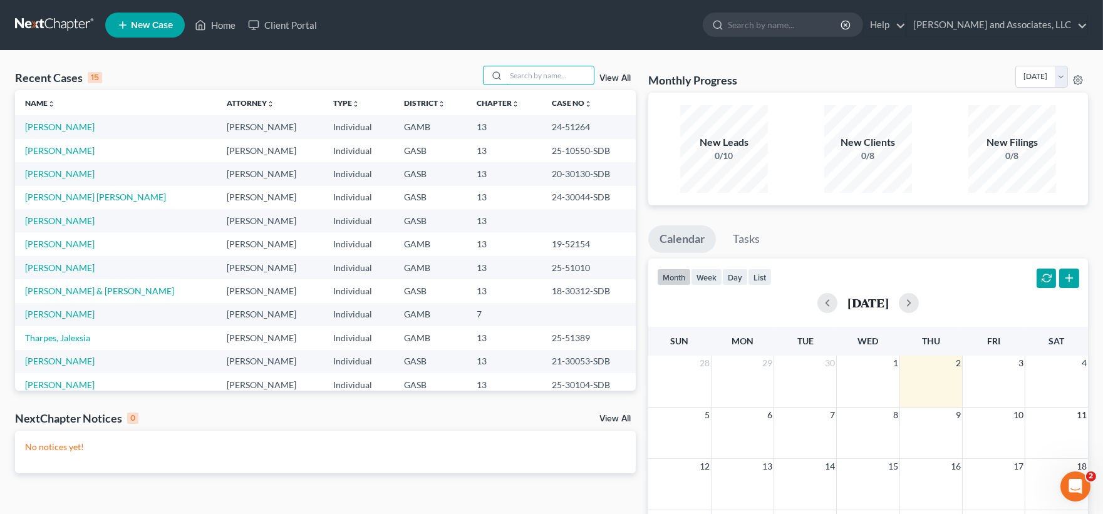
type input "b"
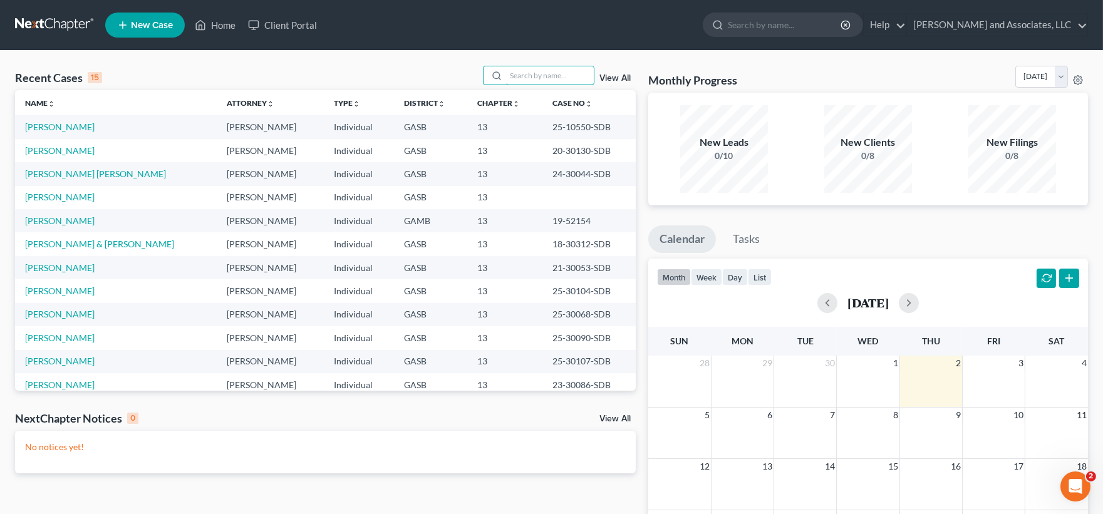
type input "c"
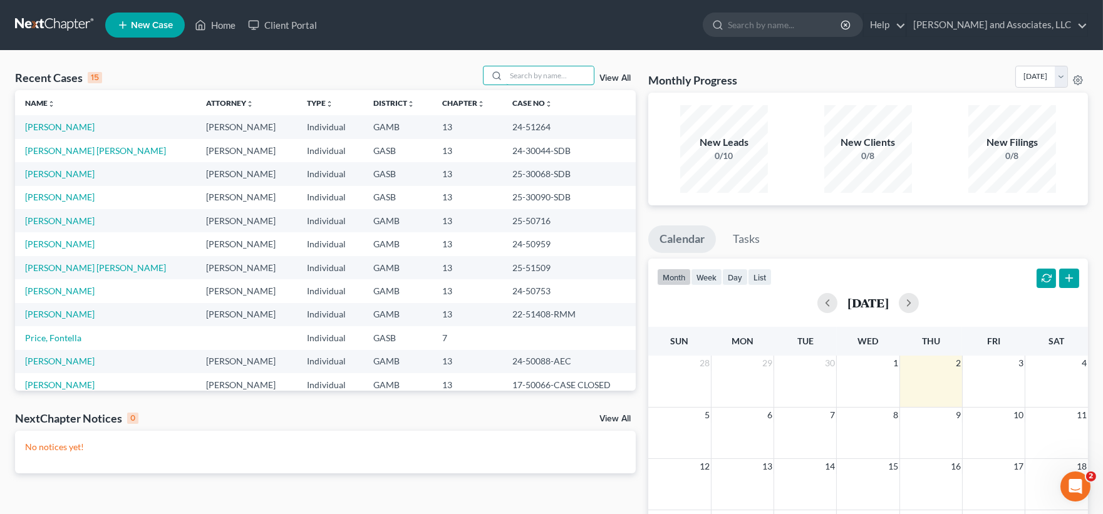
type input "d"
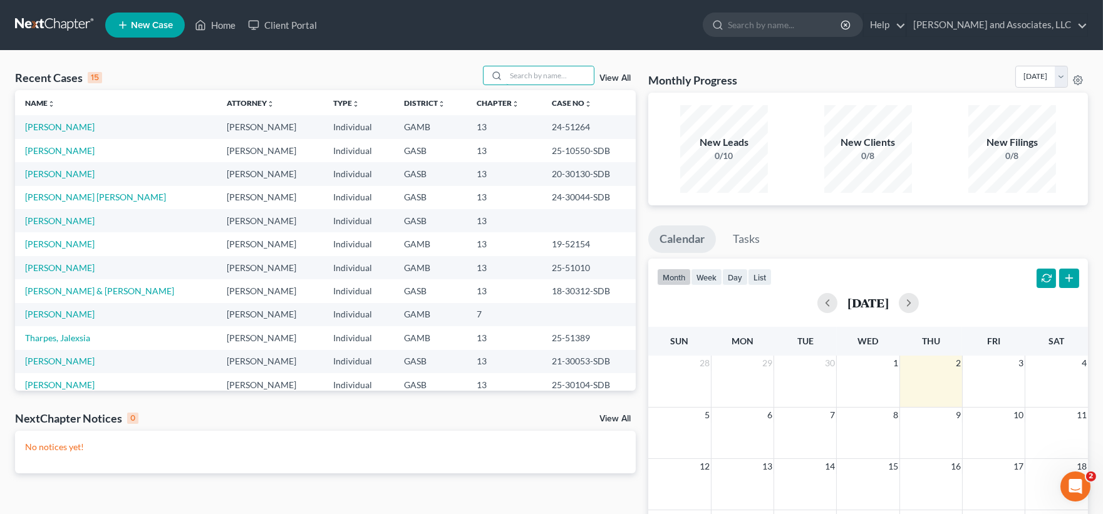
type input "e"
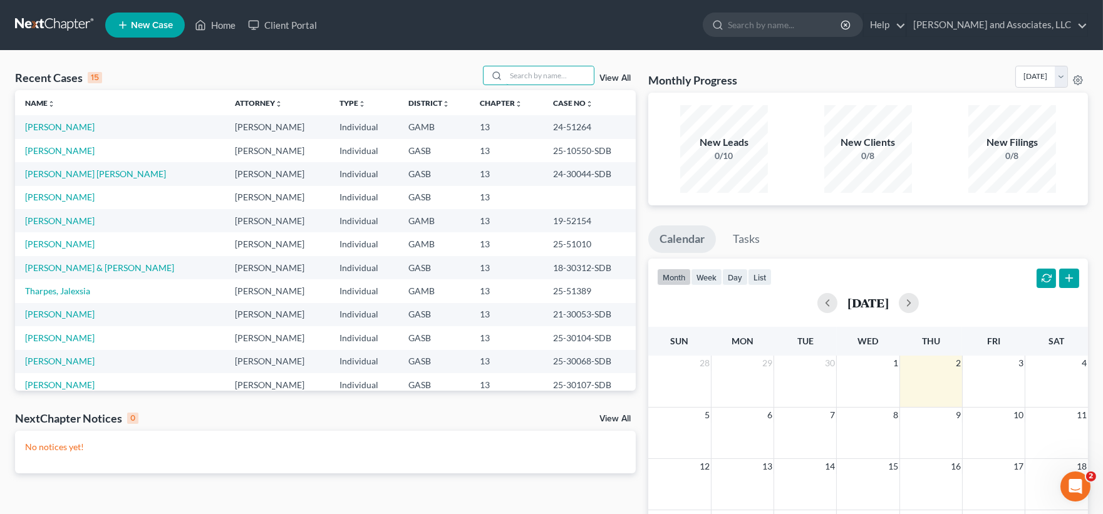
type input "f"
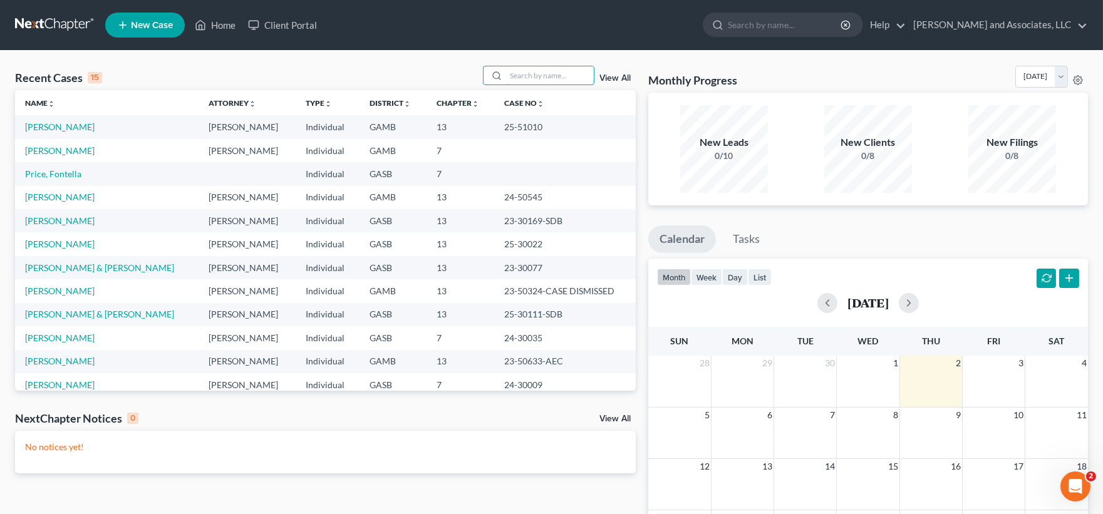
type input "g"
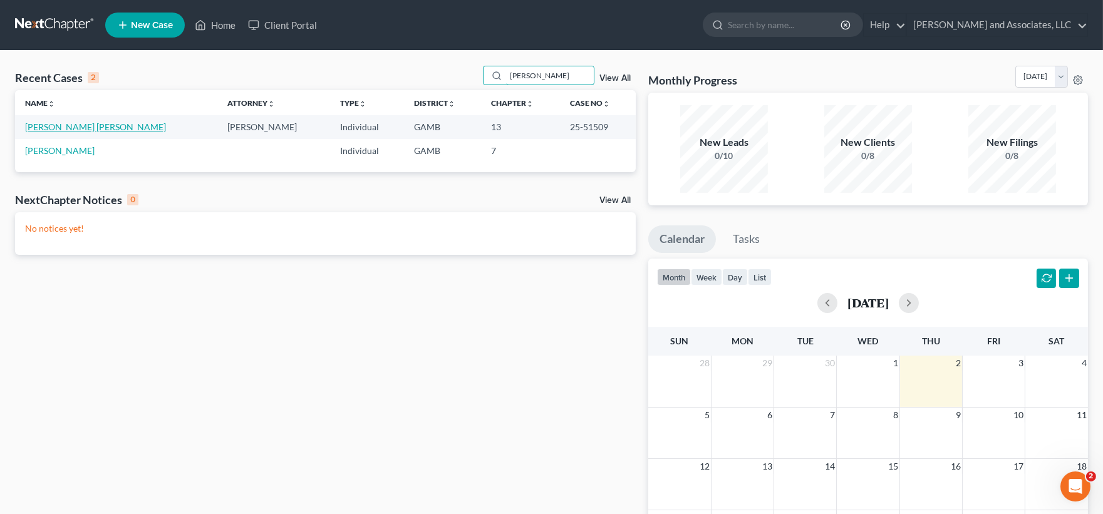
type input "[PERSON_NAME]"
click at [76, 127] on link "[PERSON_NAME] [PERSON_NAME]" at bounding box center [95, 126] width 141 height 11
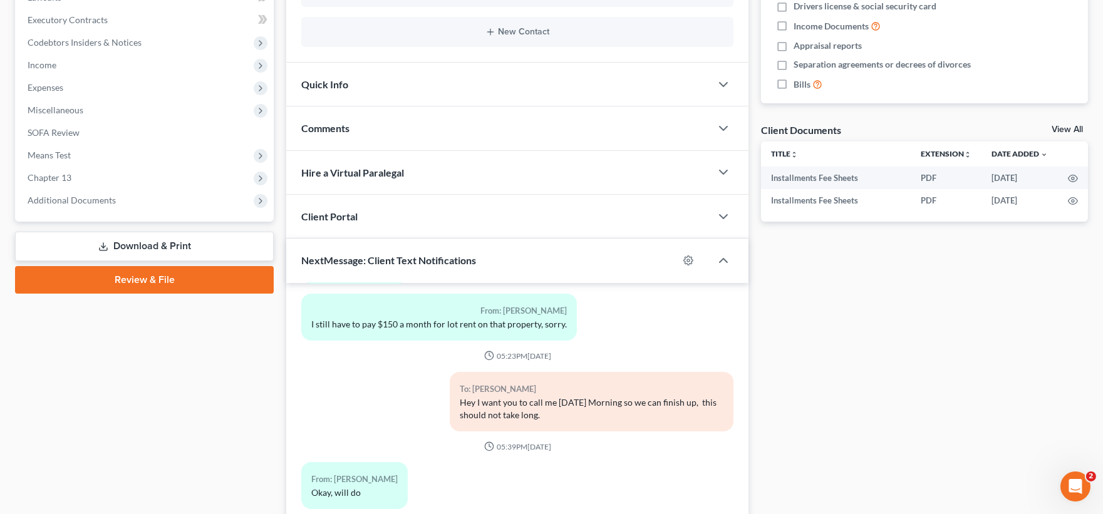
scroll to position [347, 0]
drag, startPoint x: 151, startPoint y: 242, endPoint x: 153, endPoint y: 235, distance: 7.3
click at [151, 242] on link "Download & Print" at bounding box center [144, 245] width 259 height 29
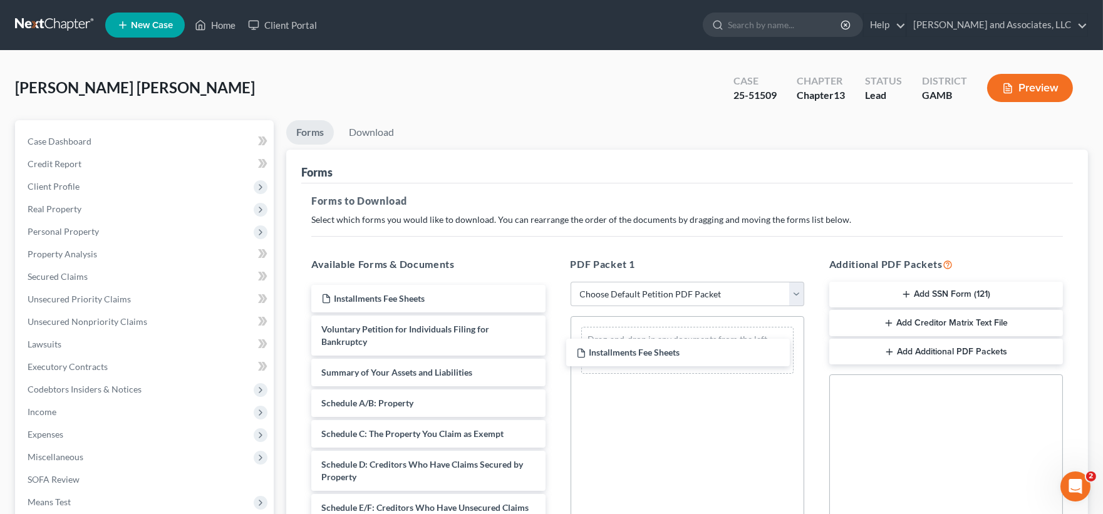
drag, startPoint x: 387, startPoint y: 290, endPoint x: 644, endPoint y: 307, distance: 257.2
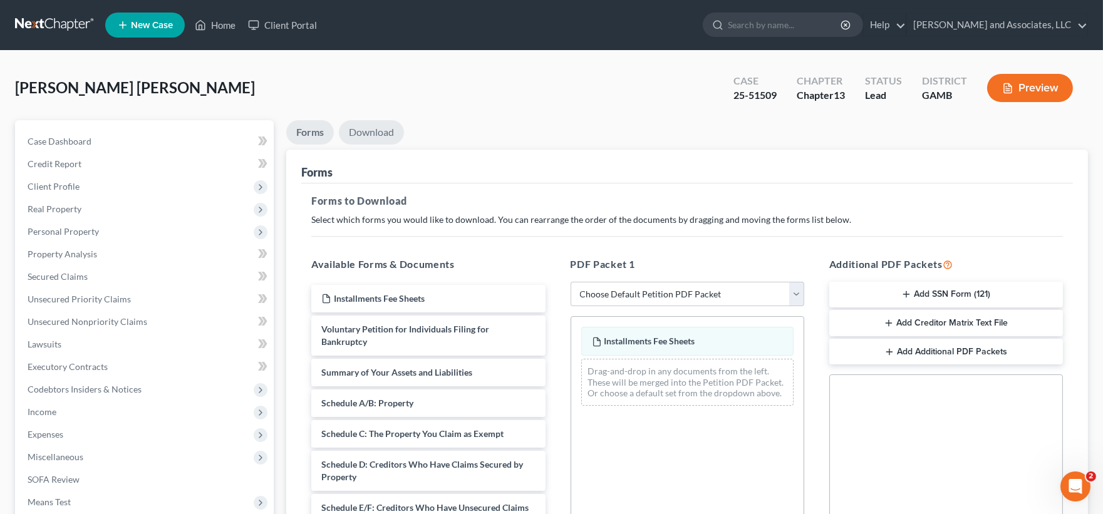
click at [384, 136] on link "Download" at bounding box center [371, 132] width 65 height 24
